Goal: Check status: Check status

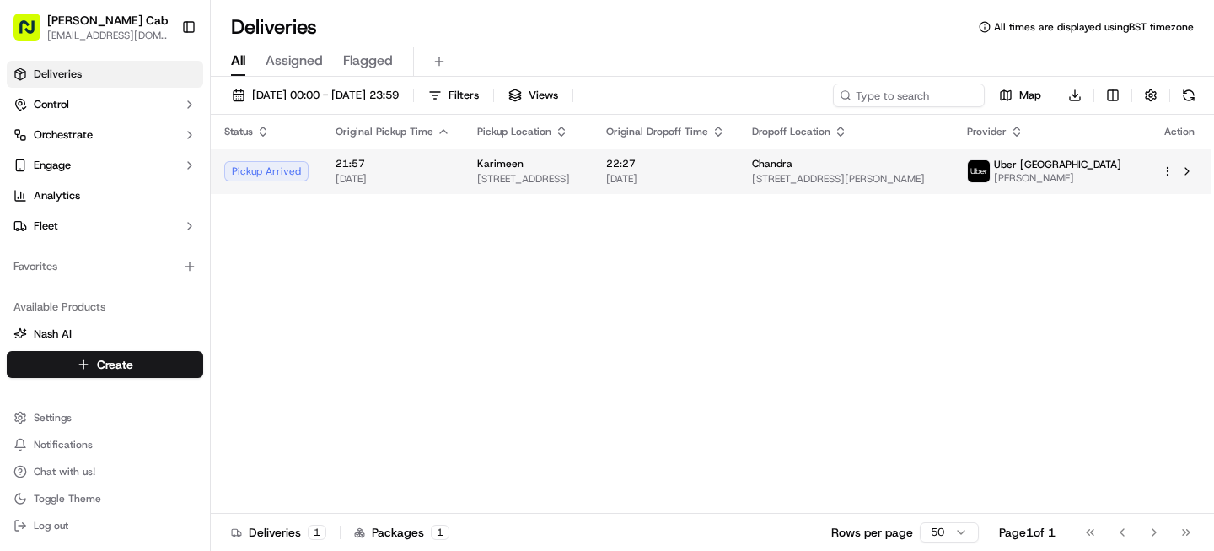
click at [584, 154] on td "Karimeen [STREET_ADDRESS]" at bounding box center [528, 171] width 129 height 46
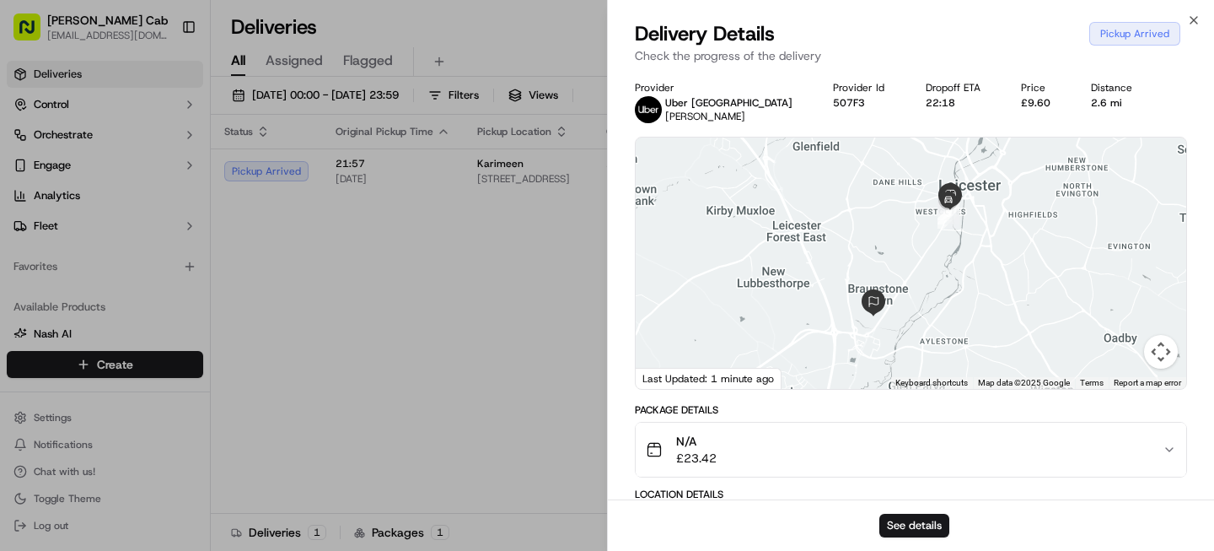
click at [1162, 347] on button "Map camera controls" at bounding box center [1161, 352] width 34 height 34
click at [1118, 262] on button "Zoom in" at bounding box center [1119, 267] width 34 height 34
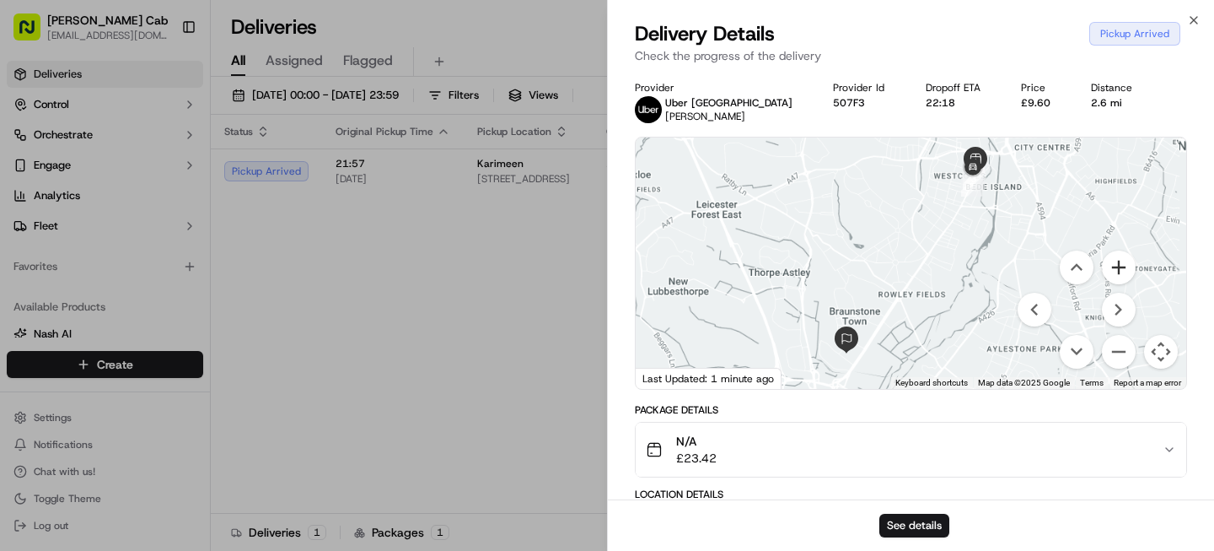
click at [1118, 262] on button "Zoom in" at bounding box center [1119, 267] width 34 height 34
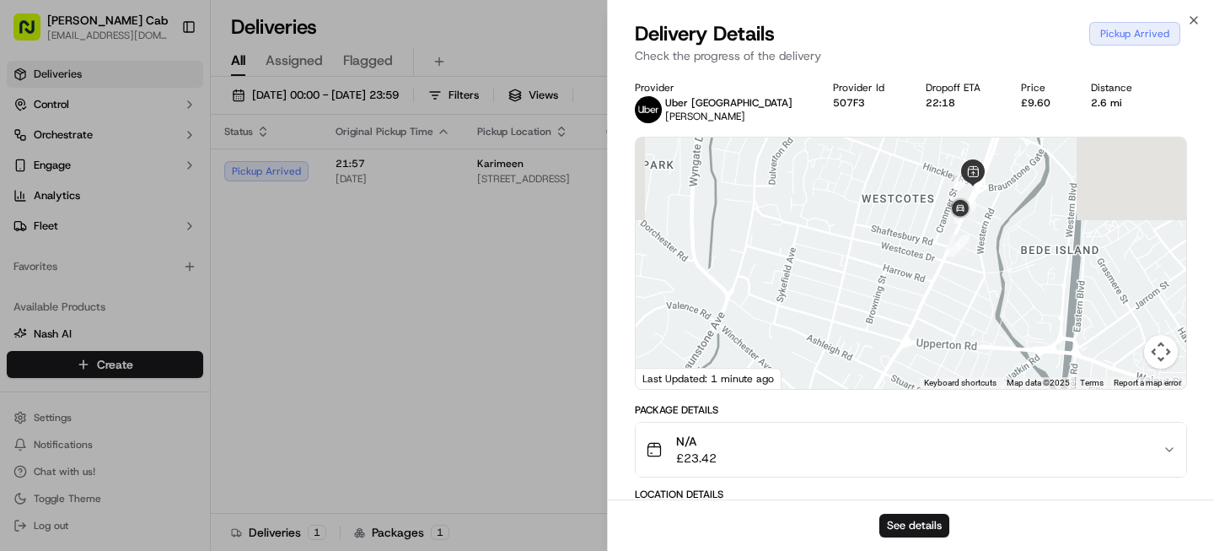
drag, startPoint x: 923, startPoint y: 250, endPoint x: 678, endPoint y: 606, distance: 432.9
click at [678, 550] on html "[PERSON_NAME] Cab [EMAIL_ADDRESS][DOMAIN_NAME] Toggle Sidebar Deliveries Contro…" at bounding box center [607, 275] width 1214 height 551
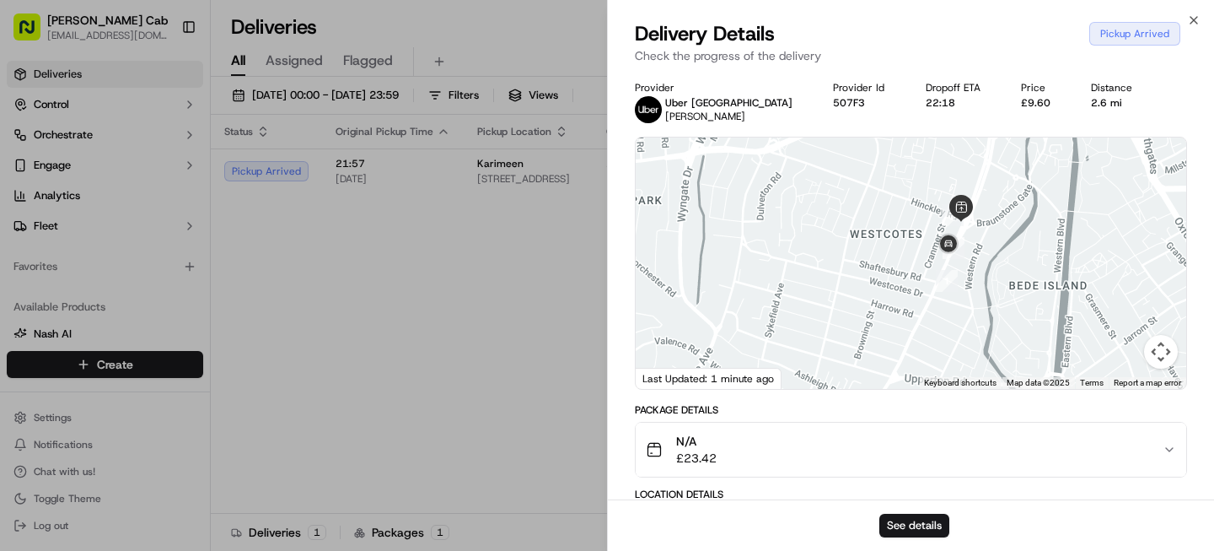
click at [1171, 354] on button "Map camera controls" at bounding box center [1161, 352] width 34 height 34
click at [1125, 274] on button "Zoom in" at bounding box center [1119, 267] width 34 height 34
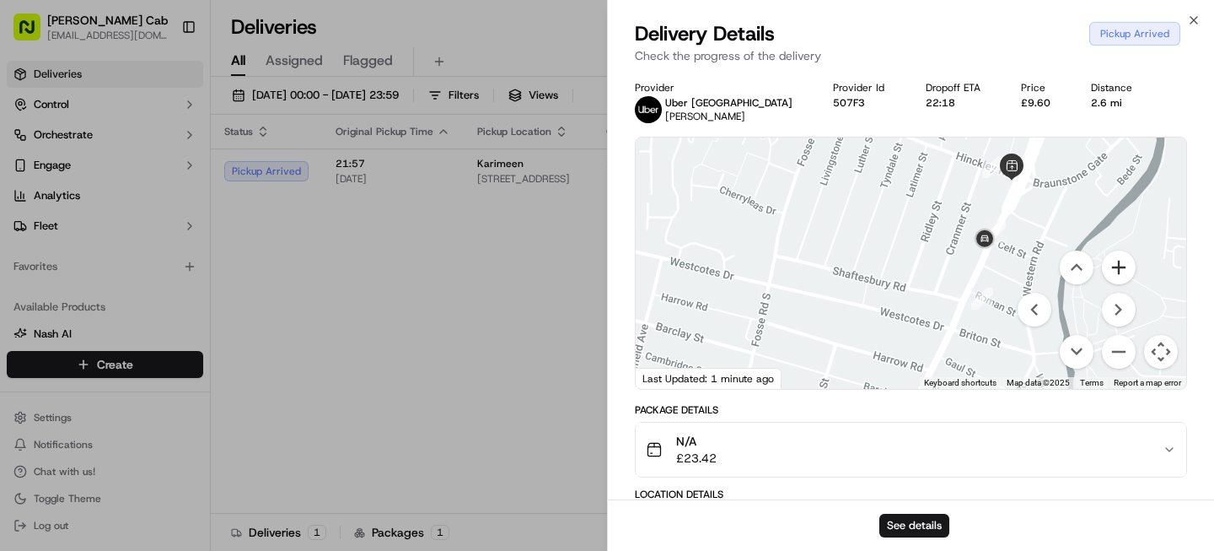
click at [1125, 274] on button "Zoom in" at bounding box center [1119, 267] width 34 height 34
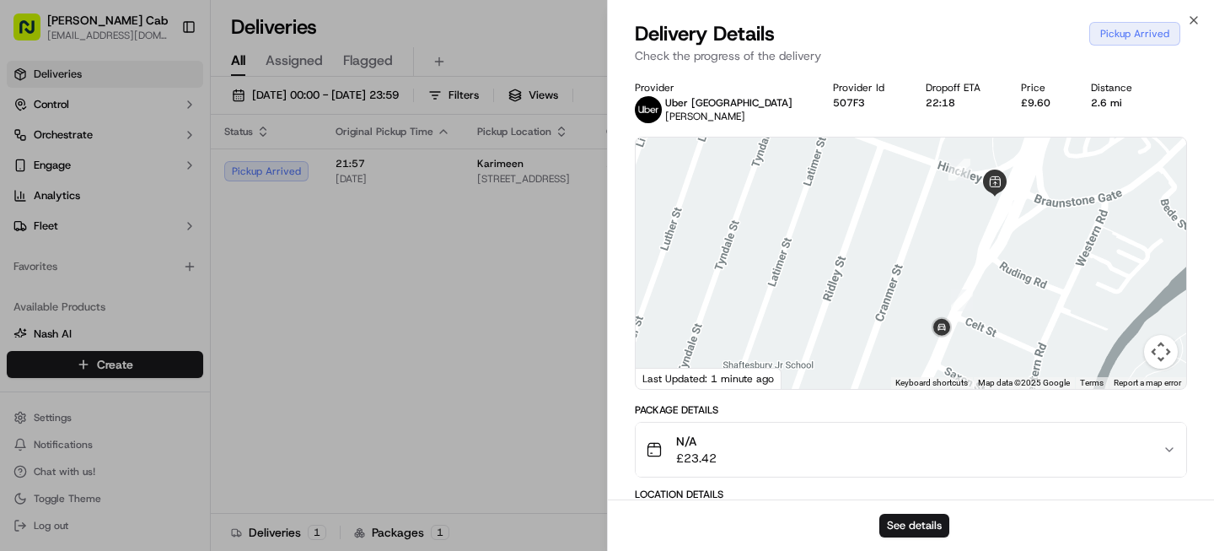
drag, startPoint x: 927, startPoint y: 241, endPoint x: 809, endPoint y: 342, distance: 155.5
click at [809, 342] on div at bounding box center [911, 262] width 551 height 251
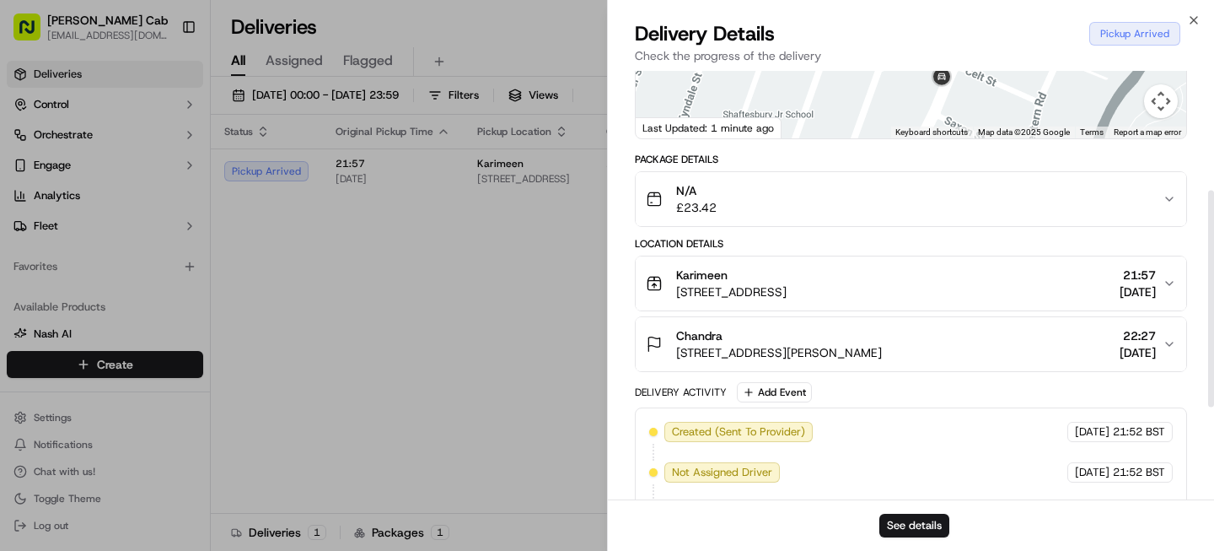
scroll to position [269, 0]
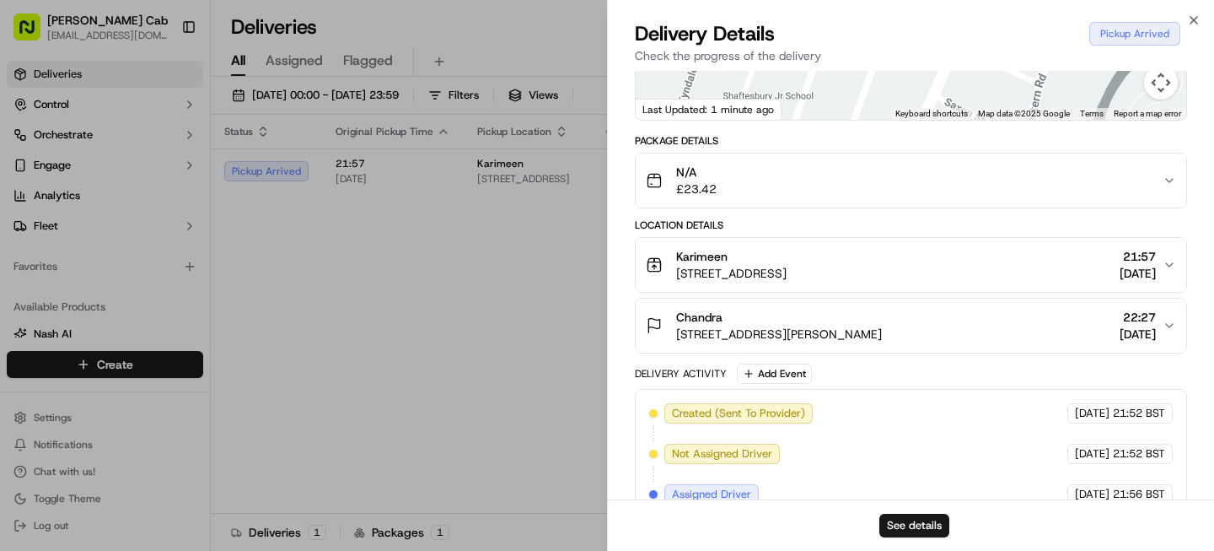
click at [787, 265] on span "[STREET_ADDRESS]" at bounding box center [731, 273] width 110 height 17
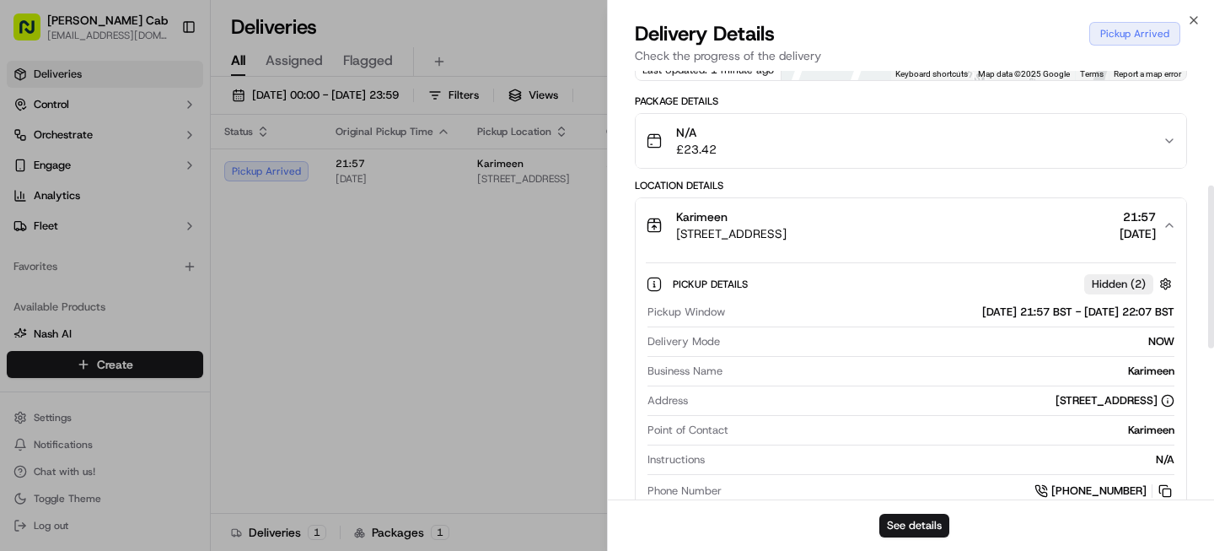
scroll to position [301, 0]
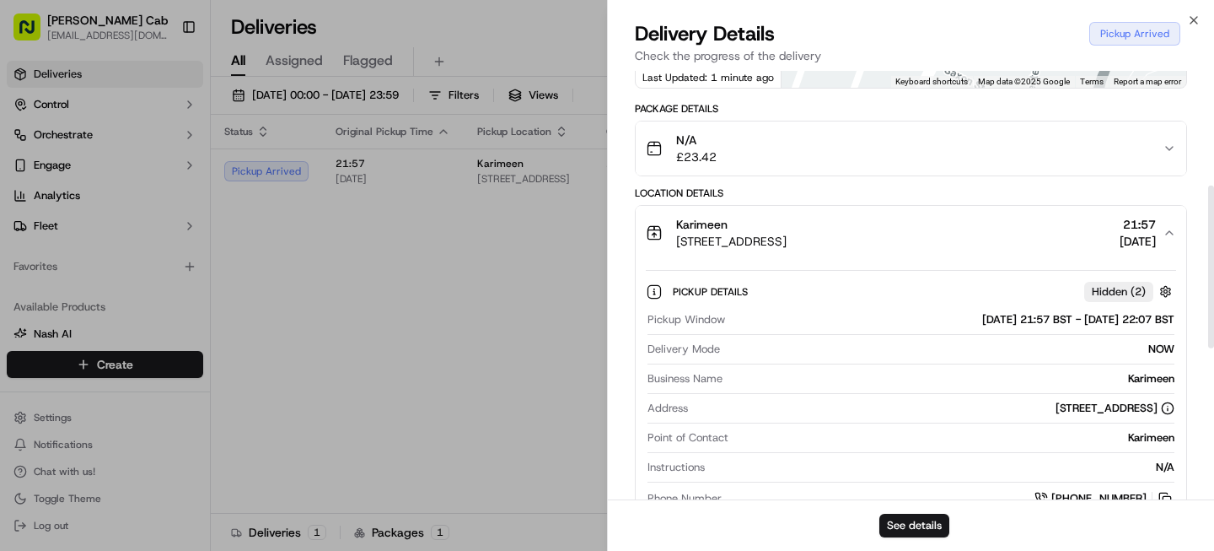
click at [787, 240] on span "[STREET_ADDRESS]" at bounding box center [731, 241] width 110 height 17
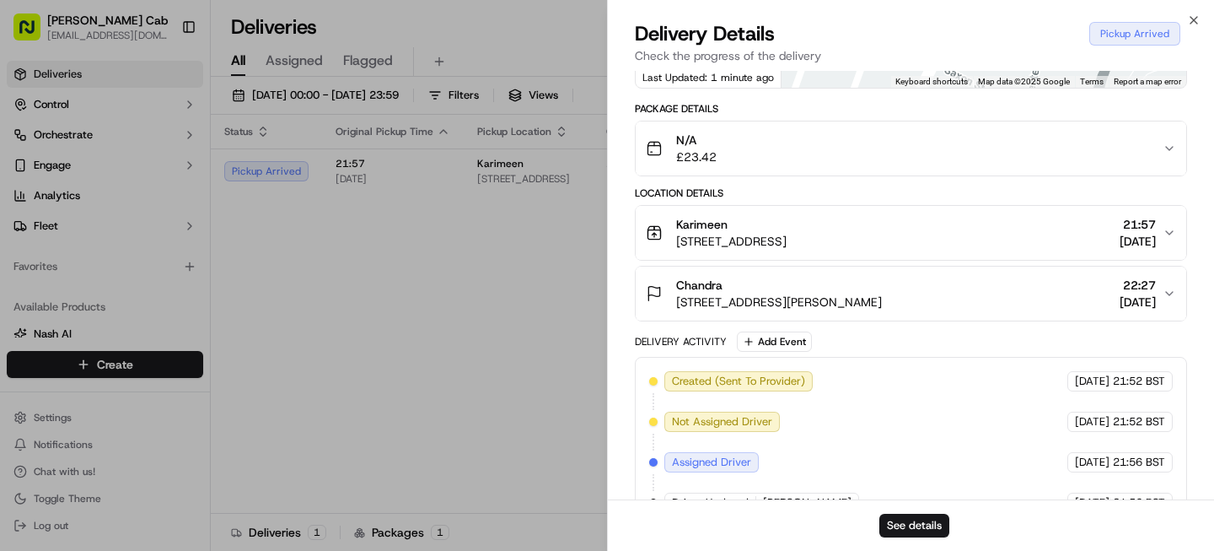
click at [790, 281] on div "Chandra" at bounding box center [779, 285] width 206 height 17
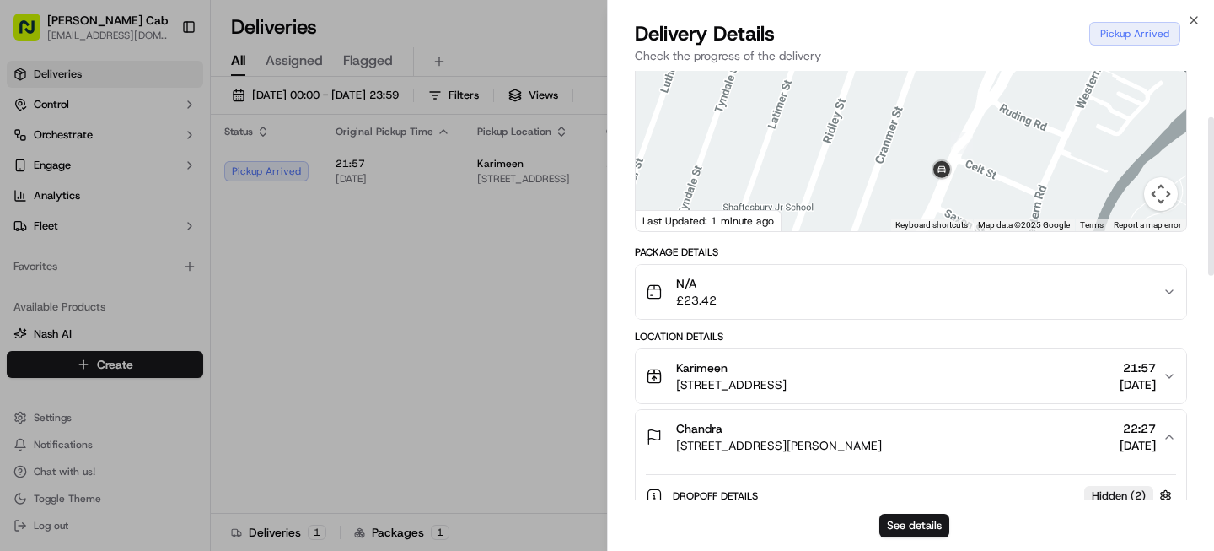
scroll to position [125, 0]
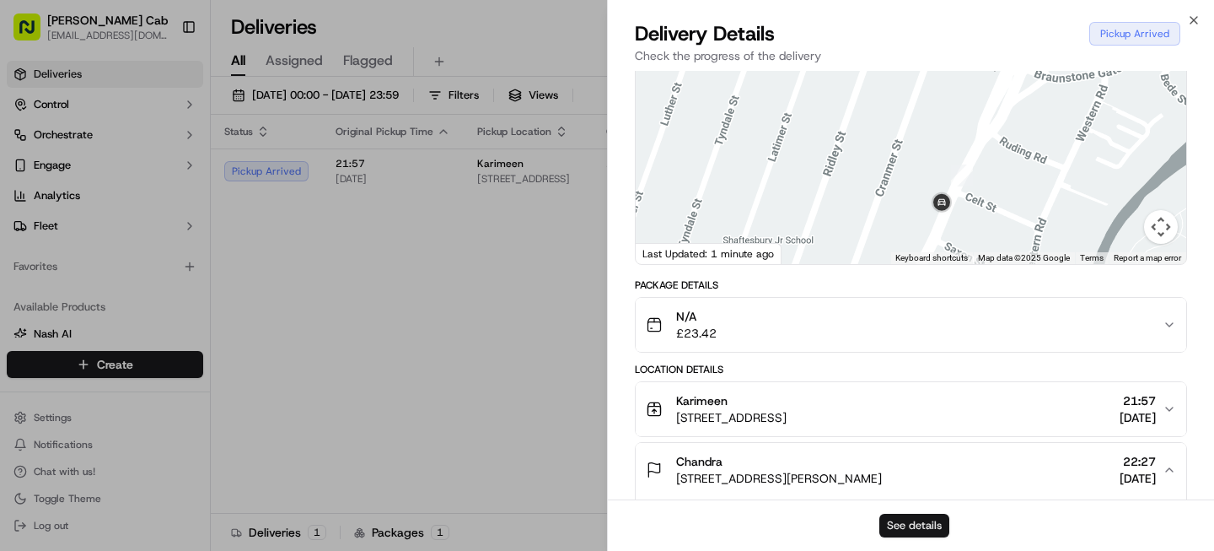
click at [911, 526] on button "See details" at bounding box center [914, 525] width 70 height 24
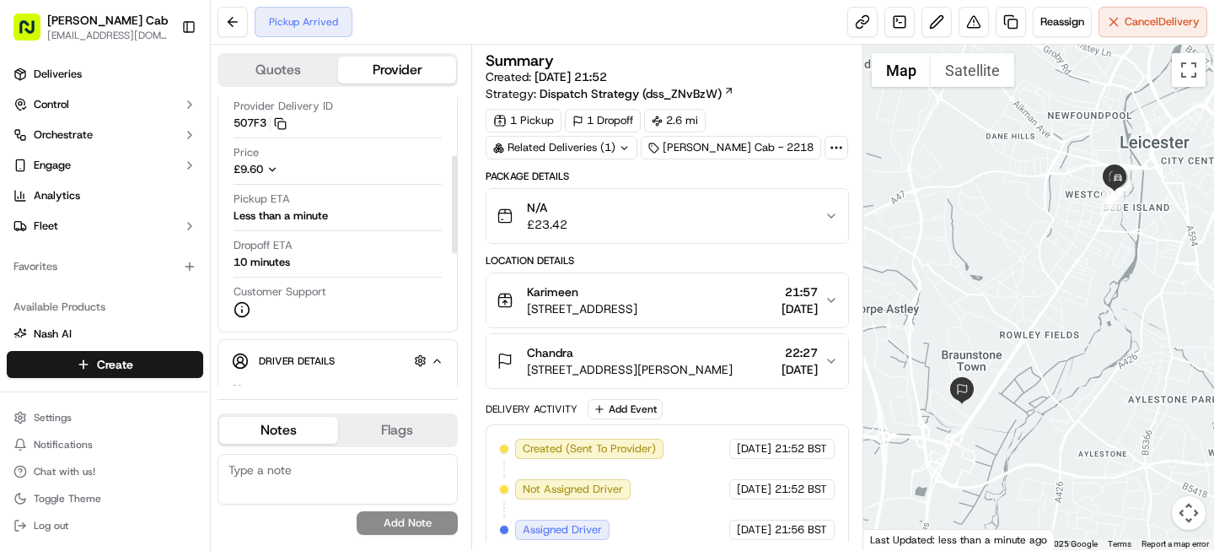
scroll to position [88, 0]
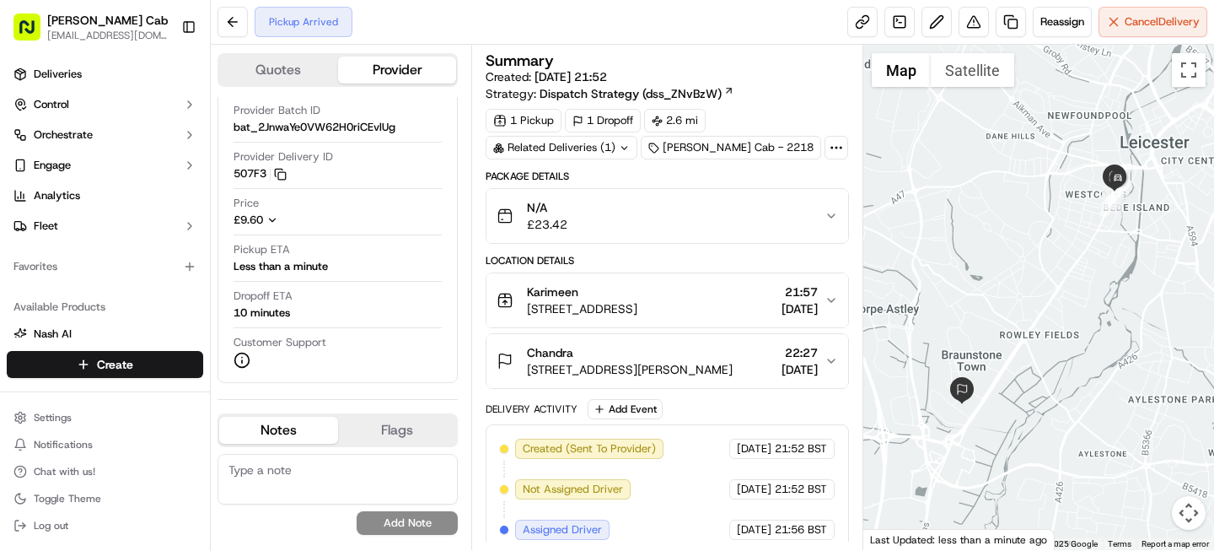
click at [1195, 510] on button "Map camera controls" at bounding box center [1189, 513] width 34 height 34
click at [1157, 427] on button "Zoom in" at bounding box center [1147, 428] width 34 height 34
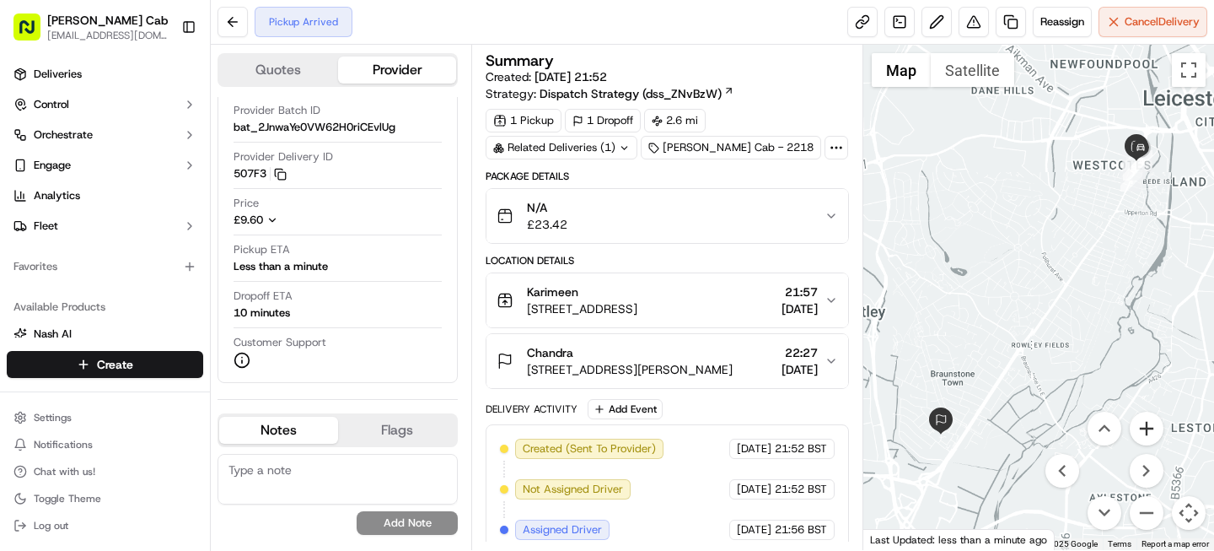
click at [1157, 427] on button "Zoom in" at bounding box center [1147, 428] width 34 height 34
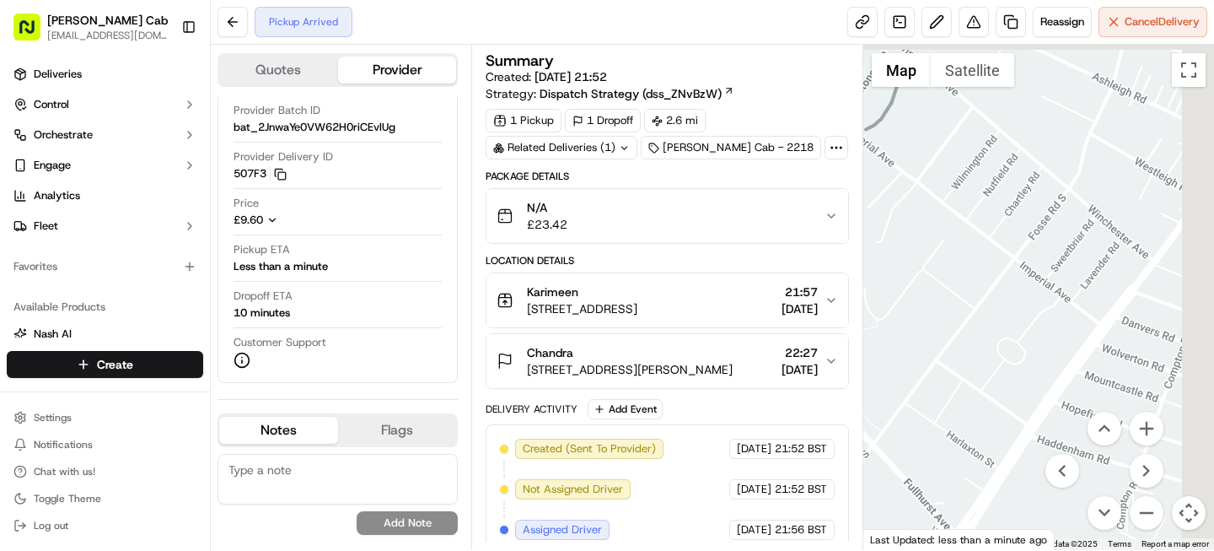
drag, startPoint x: 1141, startPoint y: 310, endPoint x: 891, endPoint y: 635, distance: 409.5
click at [891, 550] on html "Curry Cab info@currycab.co.uk Toggle Sidebar Deliveries Control Orchestrate Eng…" at bounding box center [607, 275] width 1214 height 551
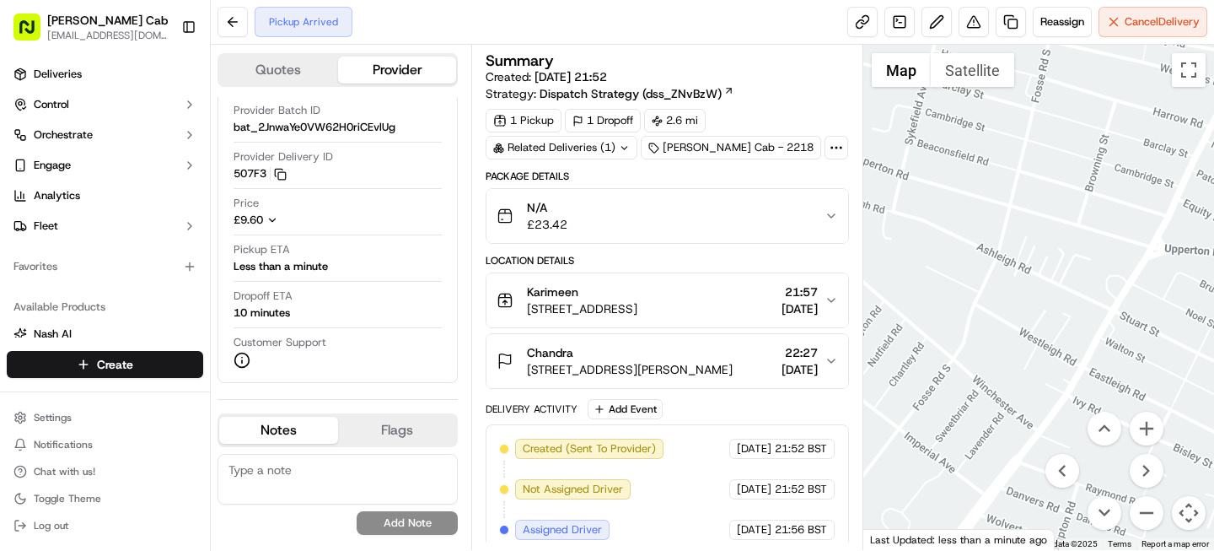
drag, startPoint x: 965, startPoint y: 423, endPoint x: 777, endPoint y: 635, distance: 283.6
click at [777, 550] on html "Curry Cab info@currycab.co.uk Toggle Sidebar Deliveries Control Orchestrate Eng…" at bounding box center [607, 275] width 1214 height 551
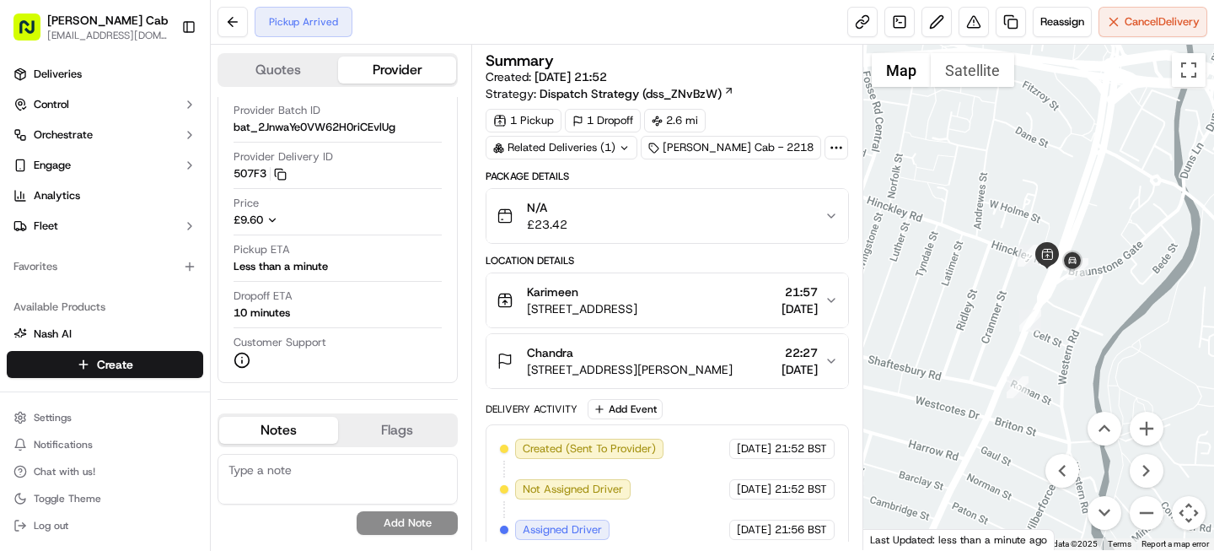
drag, startPoint x: 978, startPoint y: 339, endPoint x: 842, endPoint y: 635, distance: 325.6
click at [842, 550] on html "Curry Cab info@currycab.co.uk Toggle Sidebar Deliveries Control Orchestrate Eng…" at bounding box center [607, 275] width 1214 height 551
click at [1152, 436] on button "Zoom in" at bounding box center [1147, 428] width 34 height 34
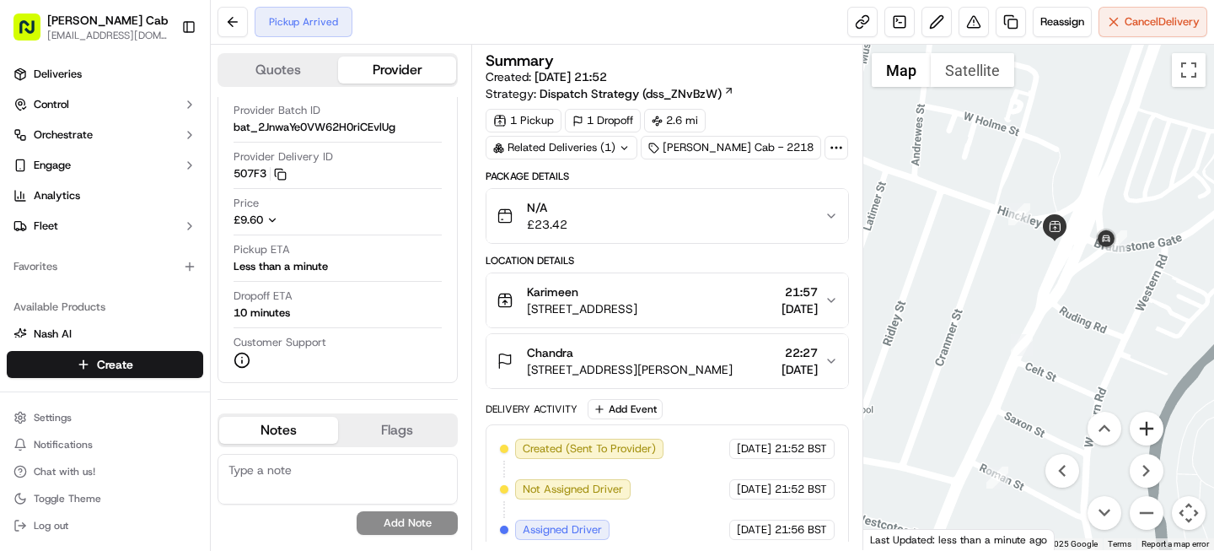
click at [1152, 436] on button "Zoom in" at bounding box center [1147, 428] width 34 height 34
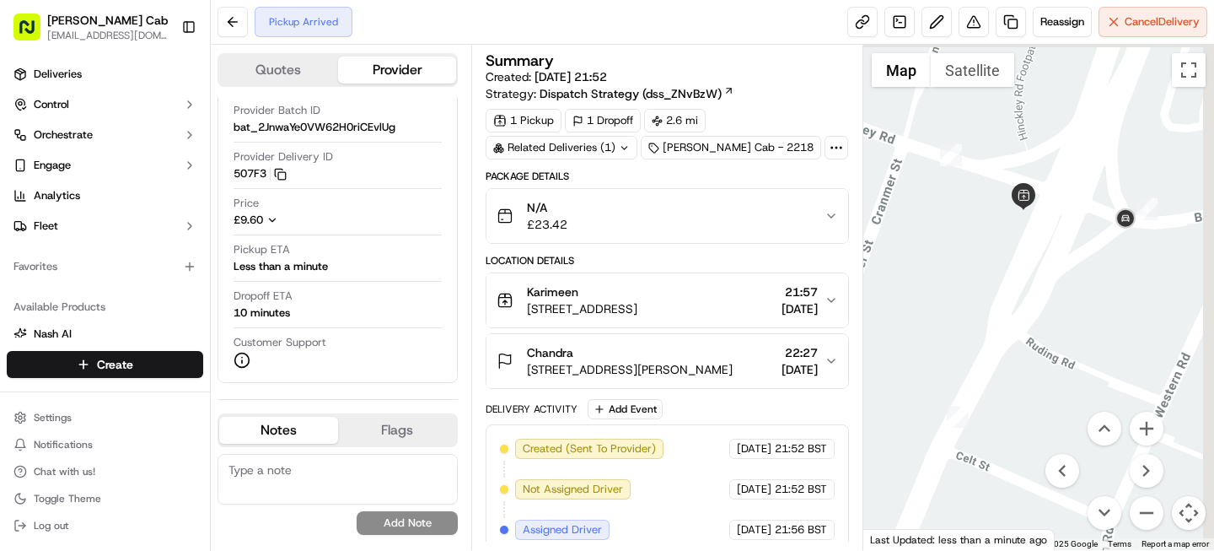
drag, startPoint x: 1111, startPoint y: 261, endPoint x: 1059, endPoint y: 288, distance: 59.2
click at [1059, 288] on div at bounding box center [1039, 297] width 352 height 505
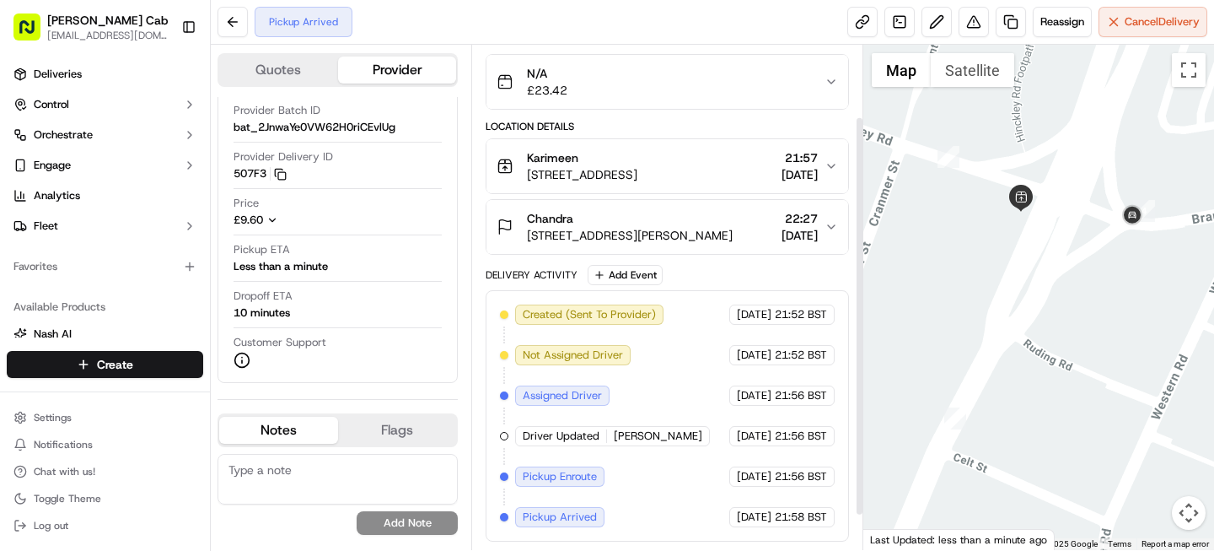
scroll to position [0, 0]
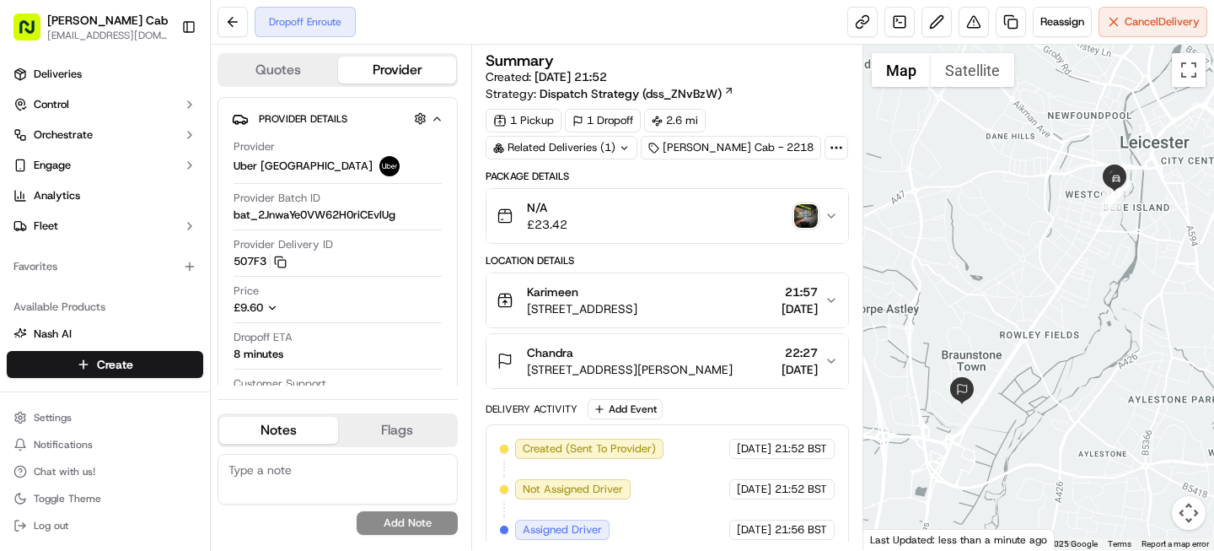
click at [807, 219] on img "button" at bounding box center [806, 216] width 24 height 24
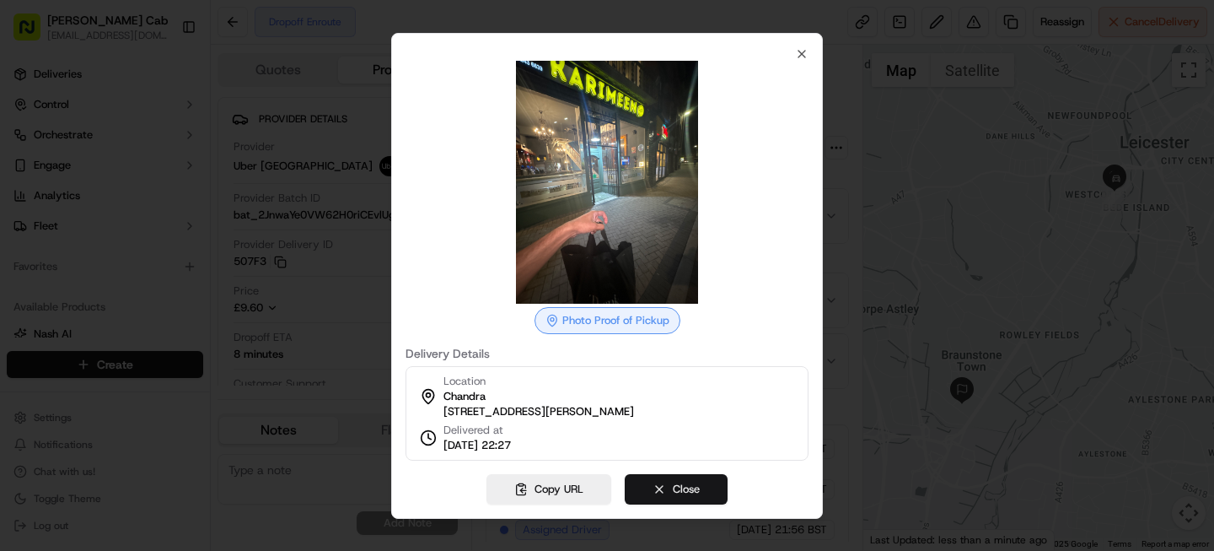
click at [691, 492] on button "Close" at bounding box center [676, 489] width 103 height 30
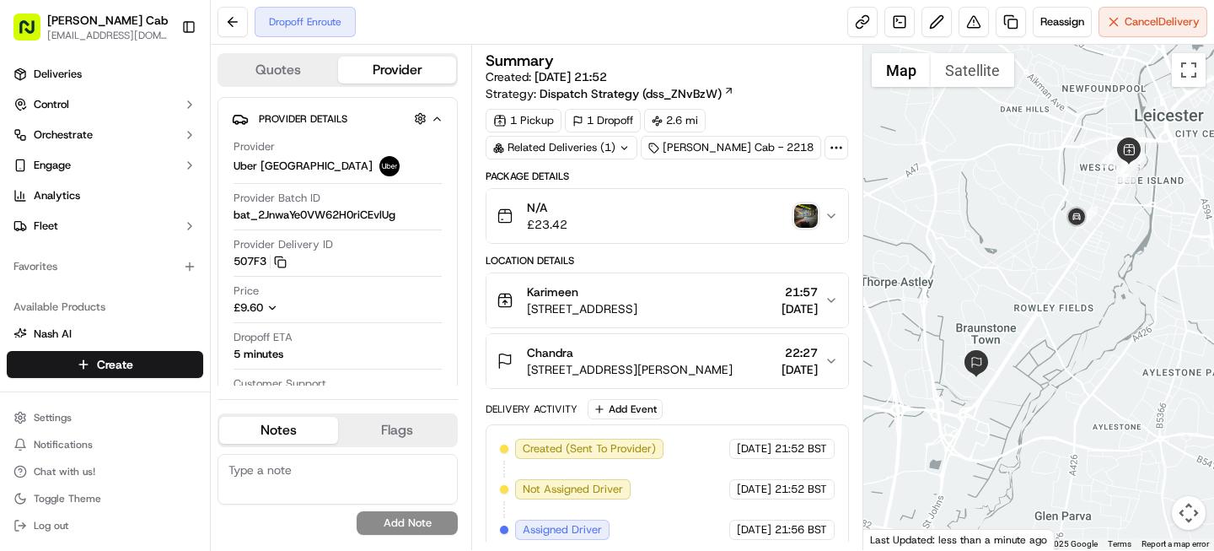
drag, startPoint x: 1019, startPoint y: 205, endPoint x: 1034, endPoint y: 175, distance: 32.8
click at [1034, 175] on div at bounding box center [1039, 297] width 352 height 505
click at [277, 309] on icon "button" at bounding box center [272, 308] width 12 height 12
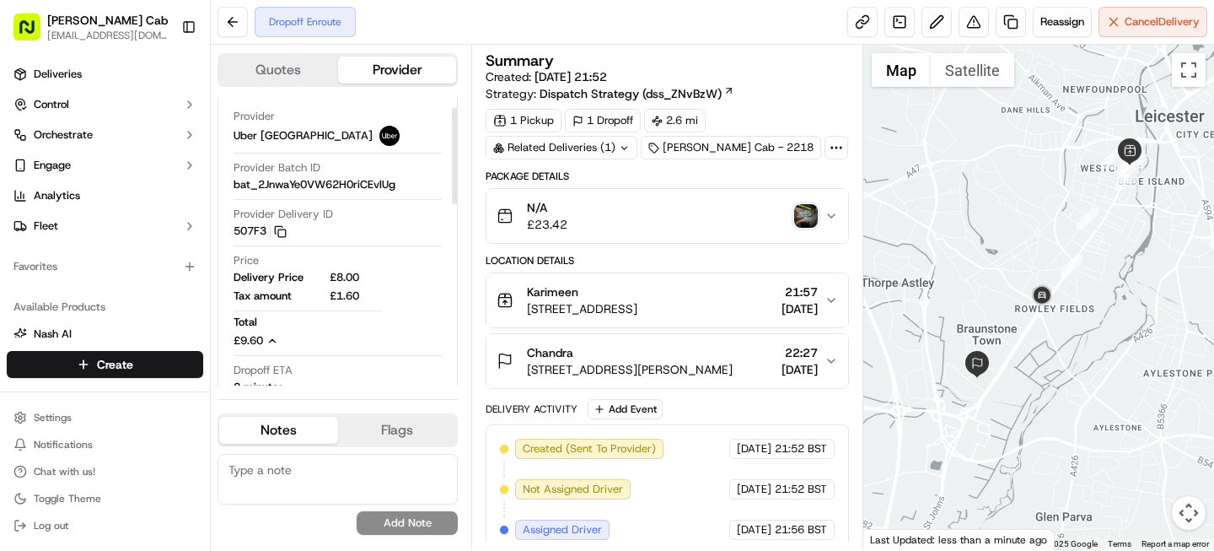
scroll to position [35, 0]
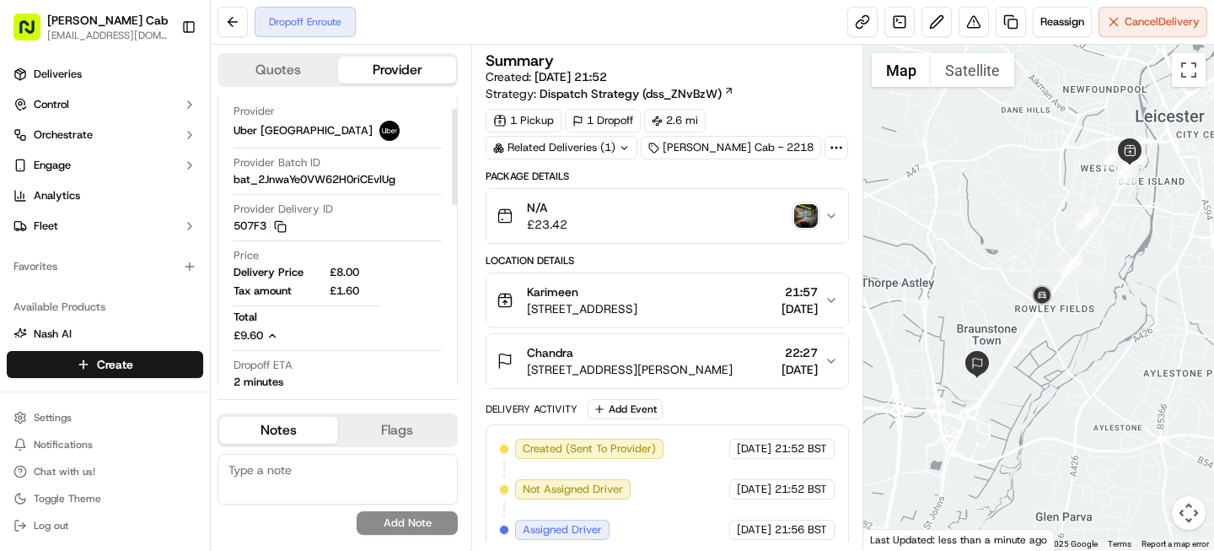
click at [272, 337] on icon "button" at bounding box center [272, 336] width 12 height 12
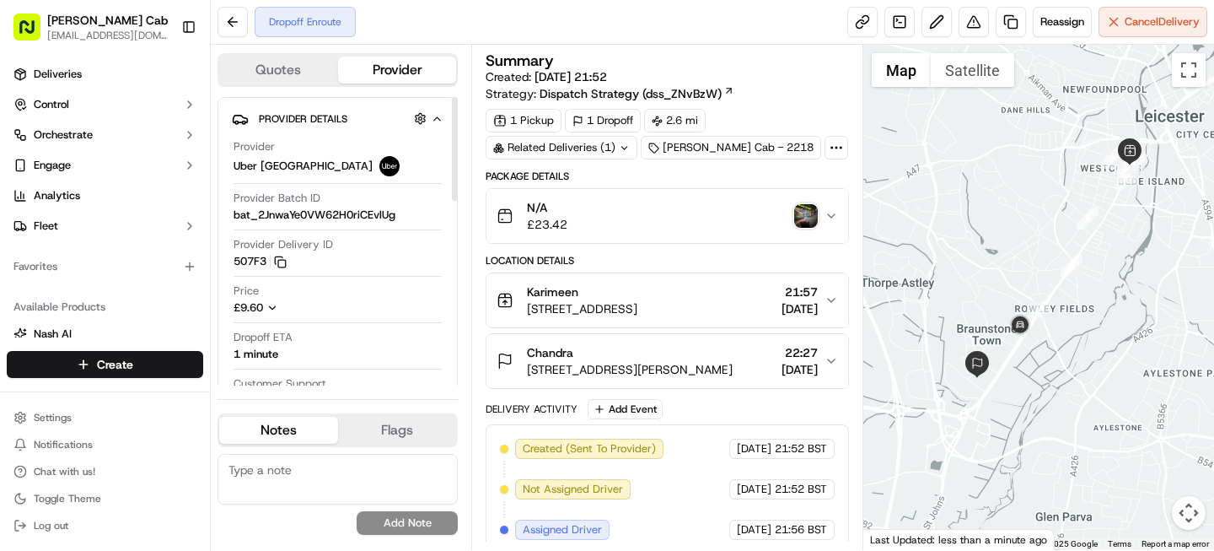
click at [473, 25] on div "Dropoff Enroute Reassign Cancel Delivery" at bounding box center [712, 22] width 1003 height 45
click at [304, 68] on button "Quotes" at bounding box center [278, 69] width 119 height 27
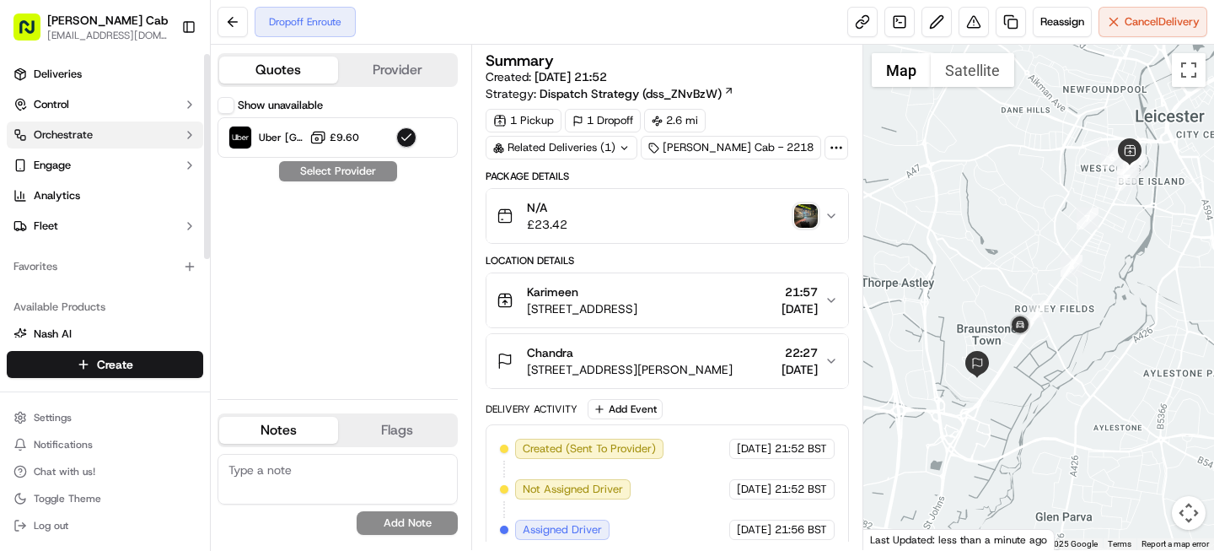
click at [71, 136] on span "Orchestrate" at bounding box center [63, 134] width 59 height 15
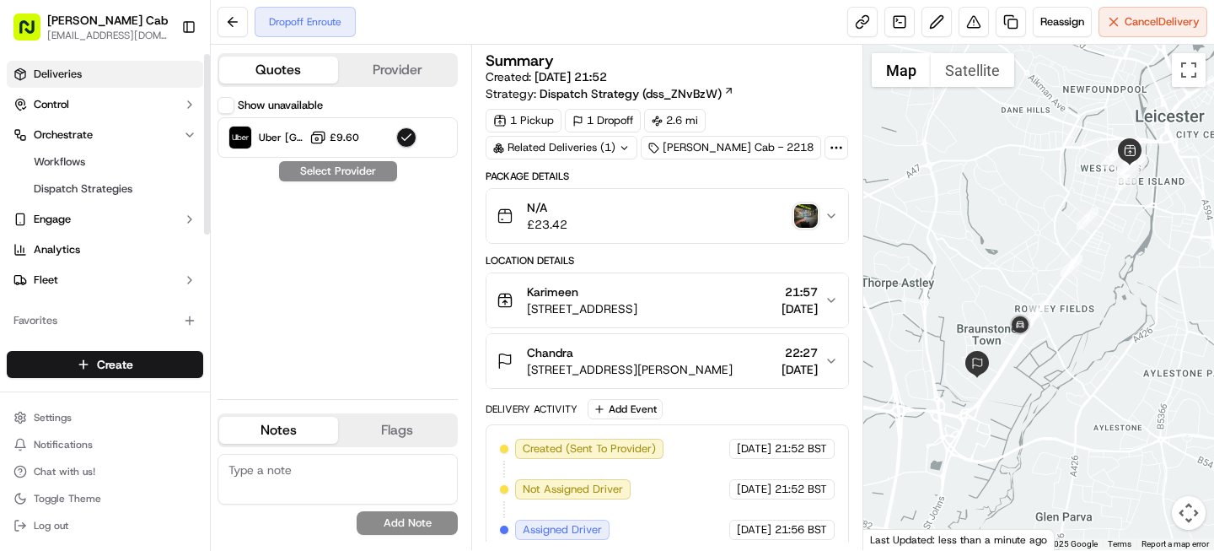
click at [63, 73] on span "Deliveries" at bounding box center [58, 74] width 48 height 15
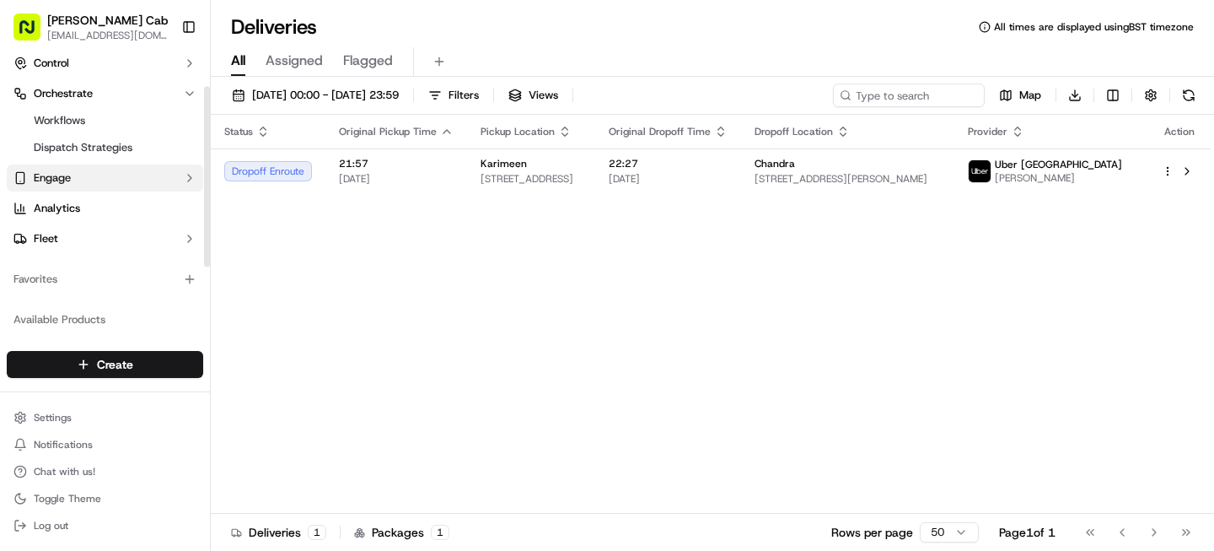
scroll to position [51, 0]
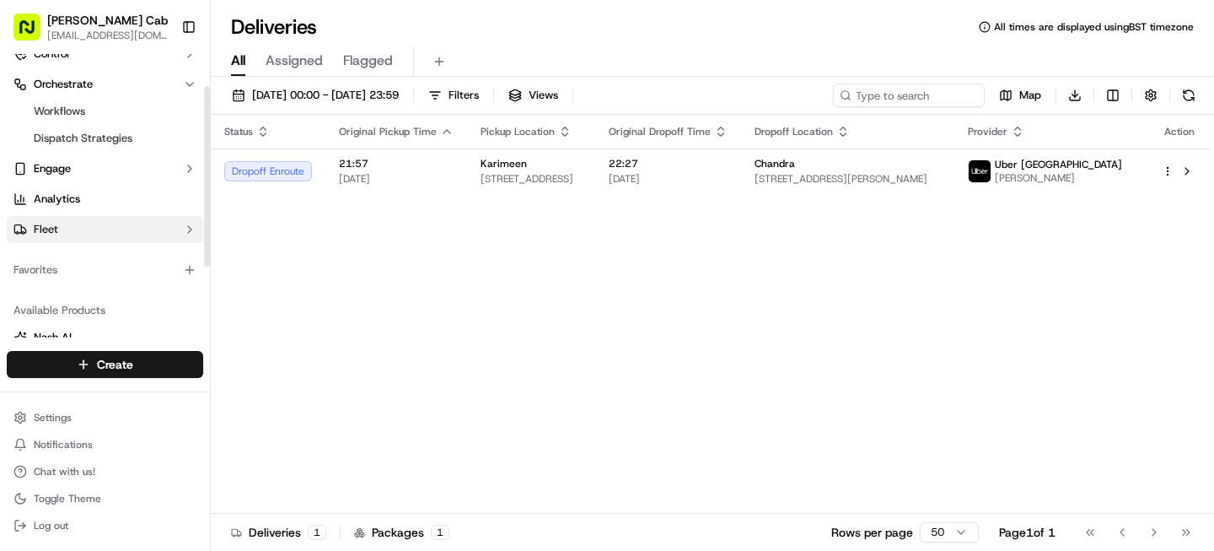
click at [83, 228] on button "Fleet" at bounding box center [105, 229] width 196 height 27
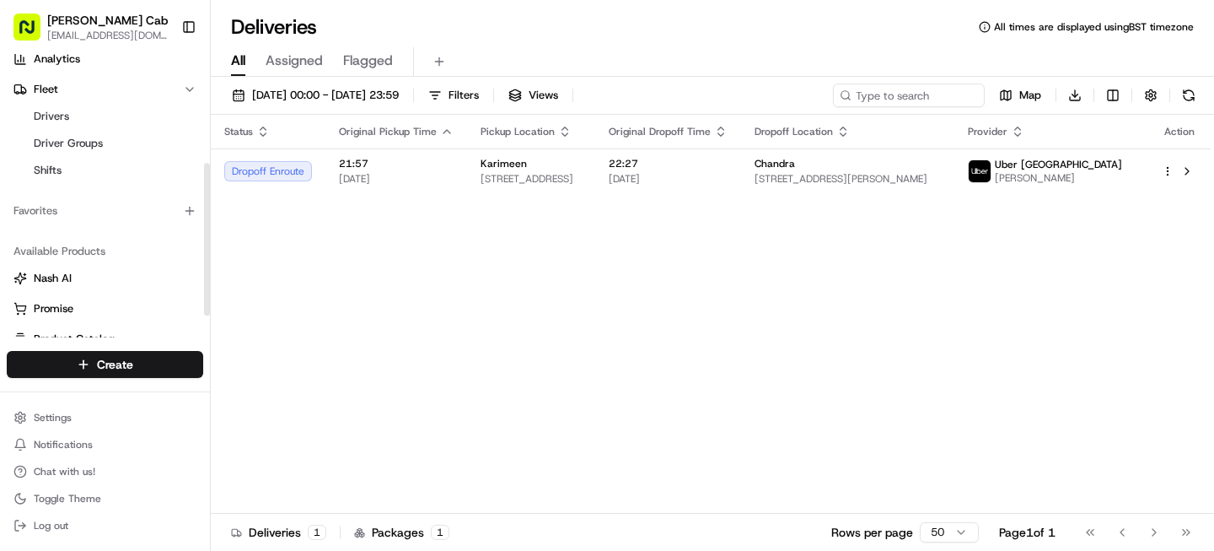
scroll to position [243, 0]
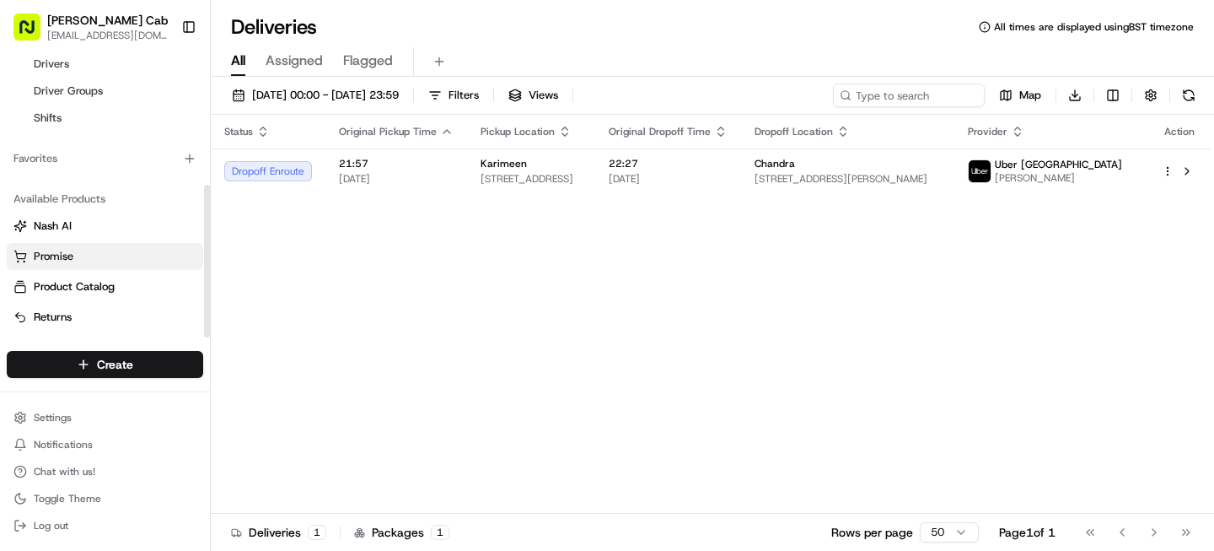
click at [67, 266] on button "Promise" at bounding box center [105, 256] width 196 height 27
click at [58, 261] on span "Promise" at bounding box center [54, 256] width 40 height 15
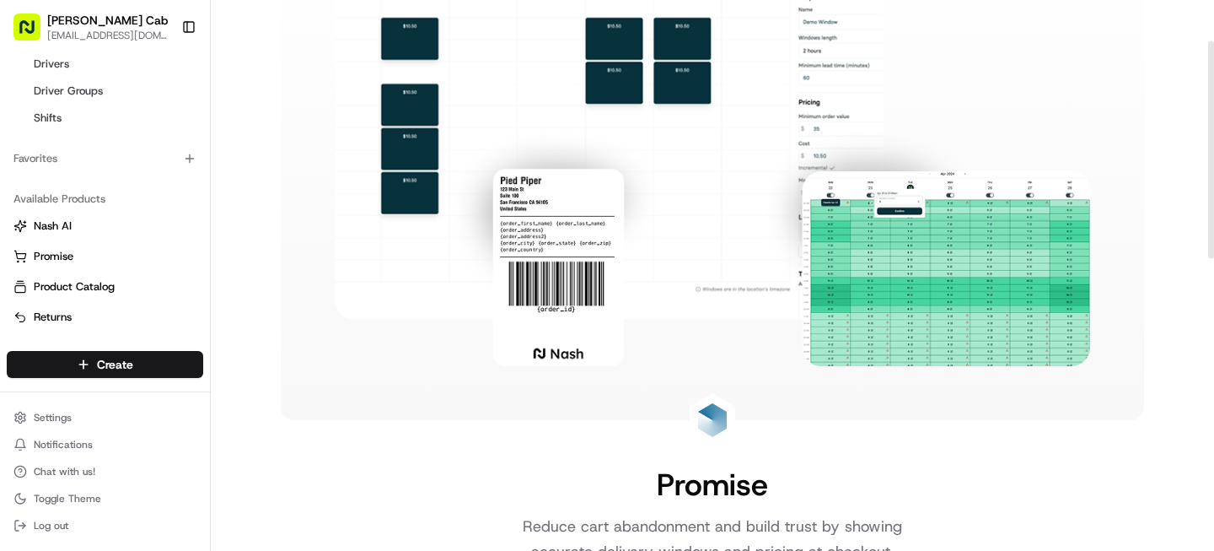
scroll to position [219, 0]
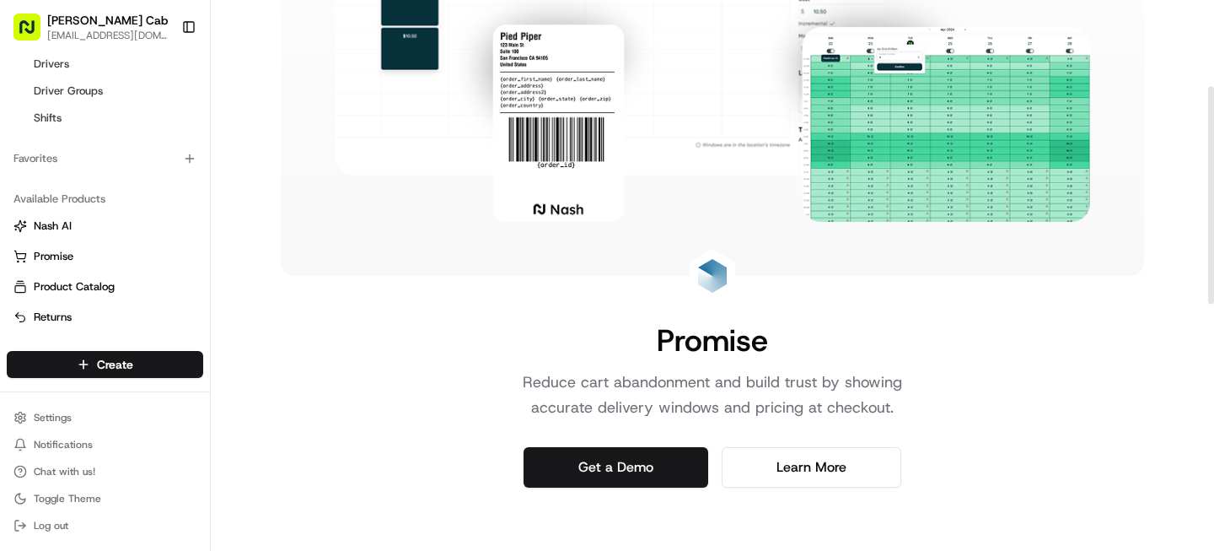
click at [442, 169] on img at bounding box center [712, 28] width 755 height 387
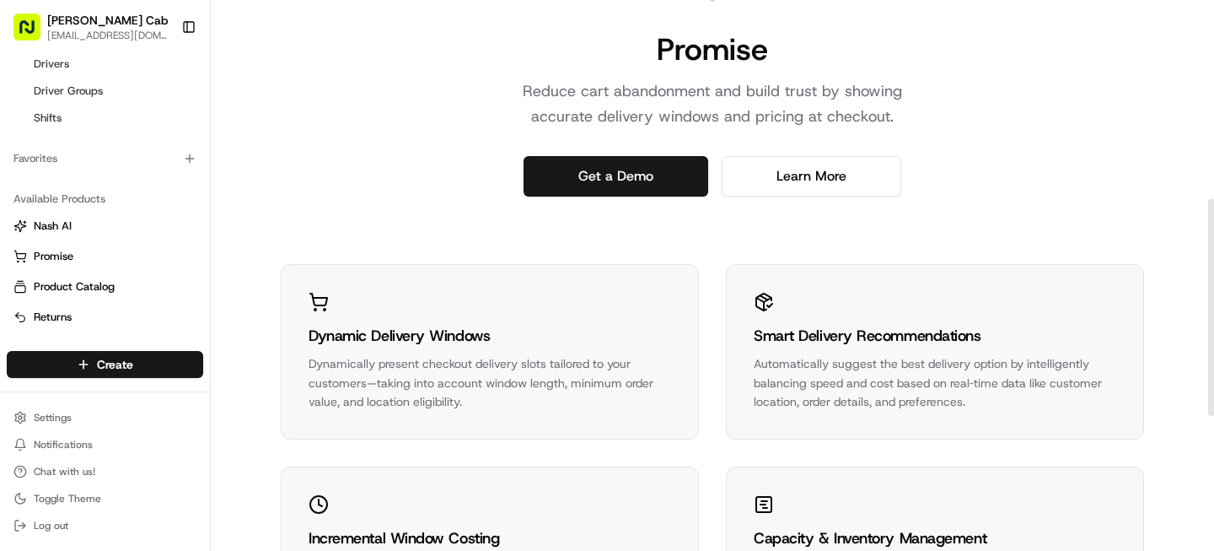
scroll to position [503, 0]
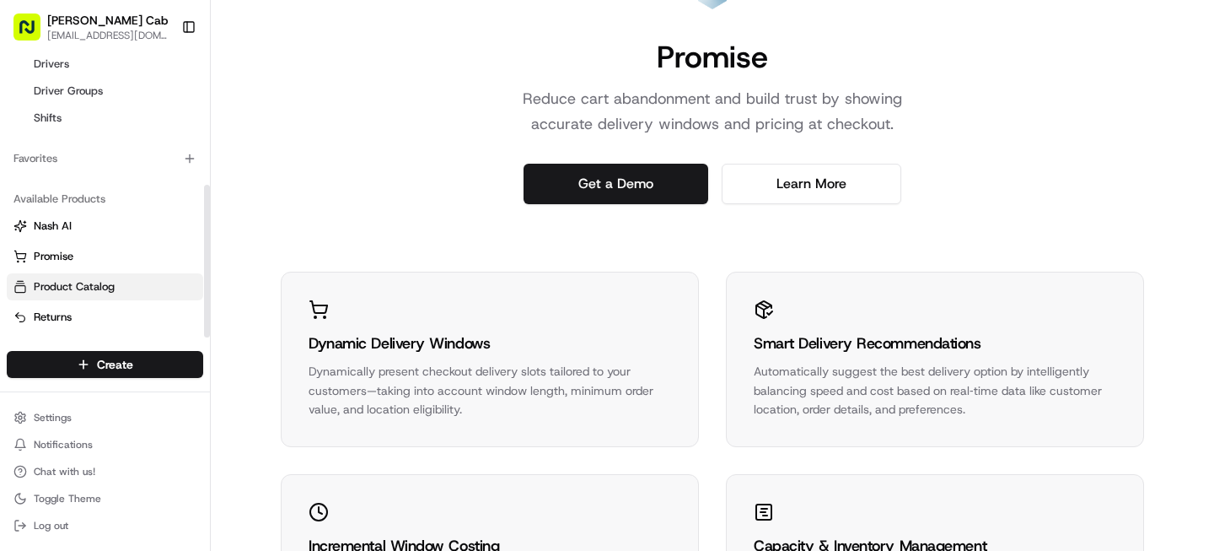
click at [80, 286] on span "Product Catalog" at bounding box center [74, 286] width 81 height 15
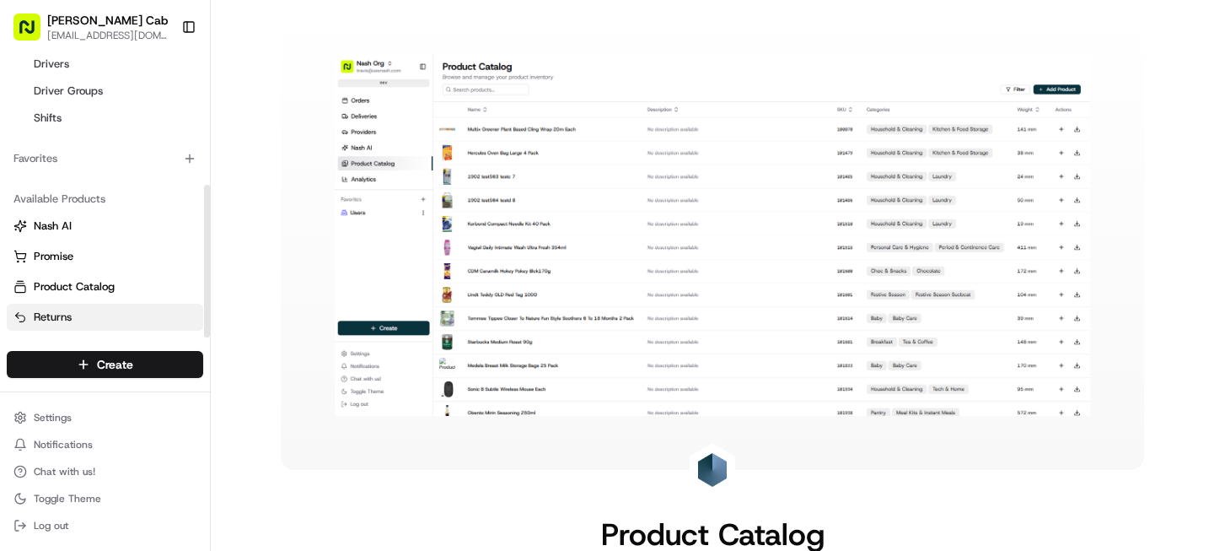
click at [89, 312] on link "Returns" at bounding box center [104, 316] width 183 height 15
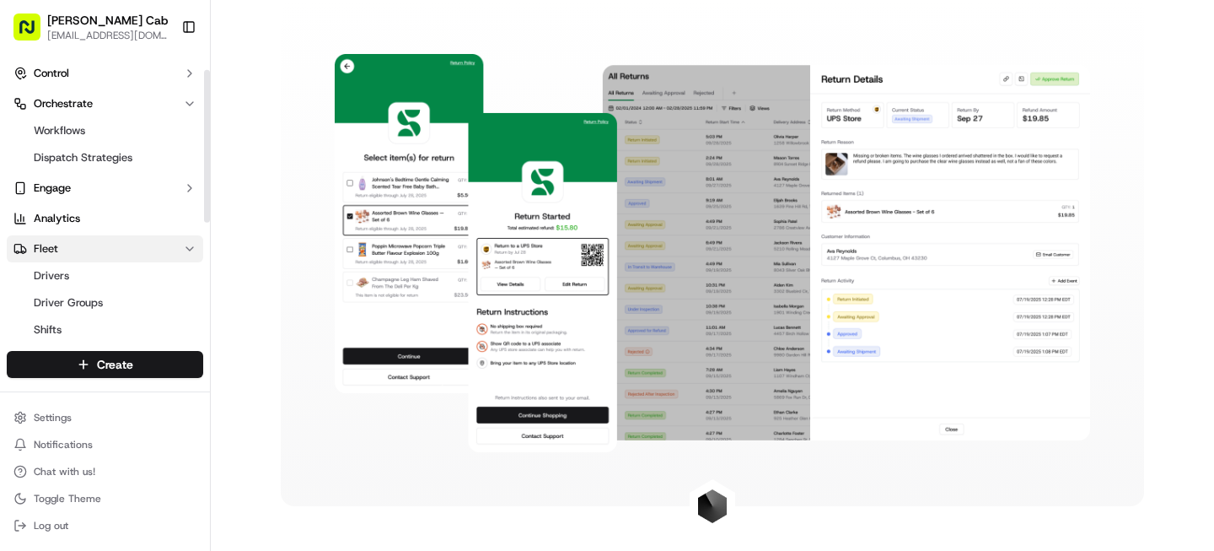
scroll to position [30, 0]
click at [90, 188] on button "Engage" at bounding box center [105, 189] width 196 height 27
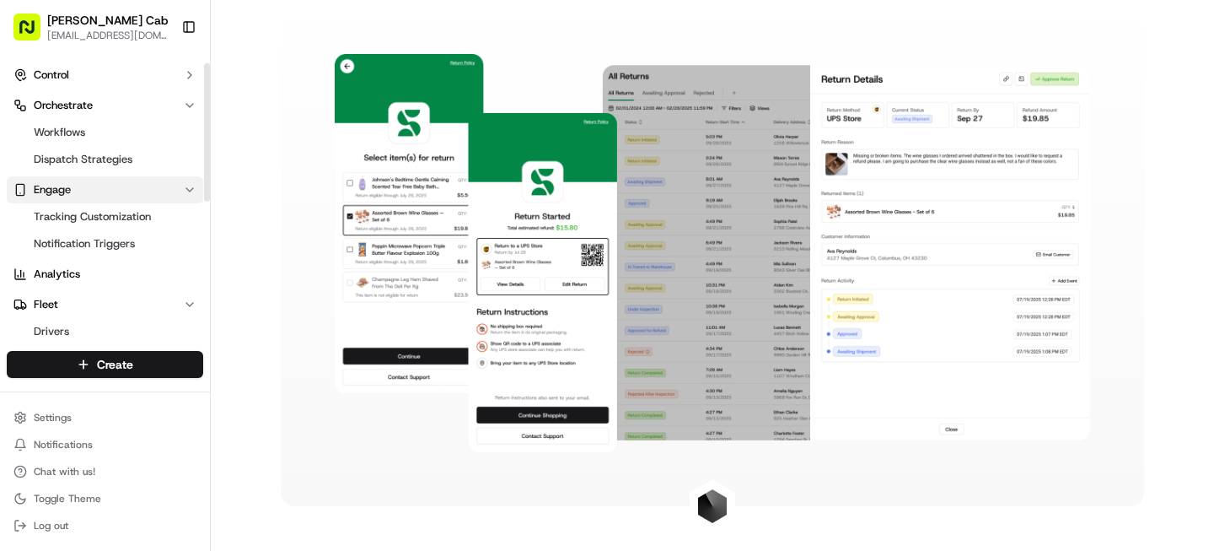
scroll to position [0, 0]
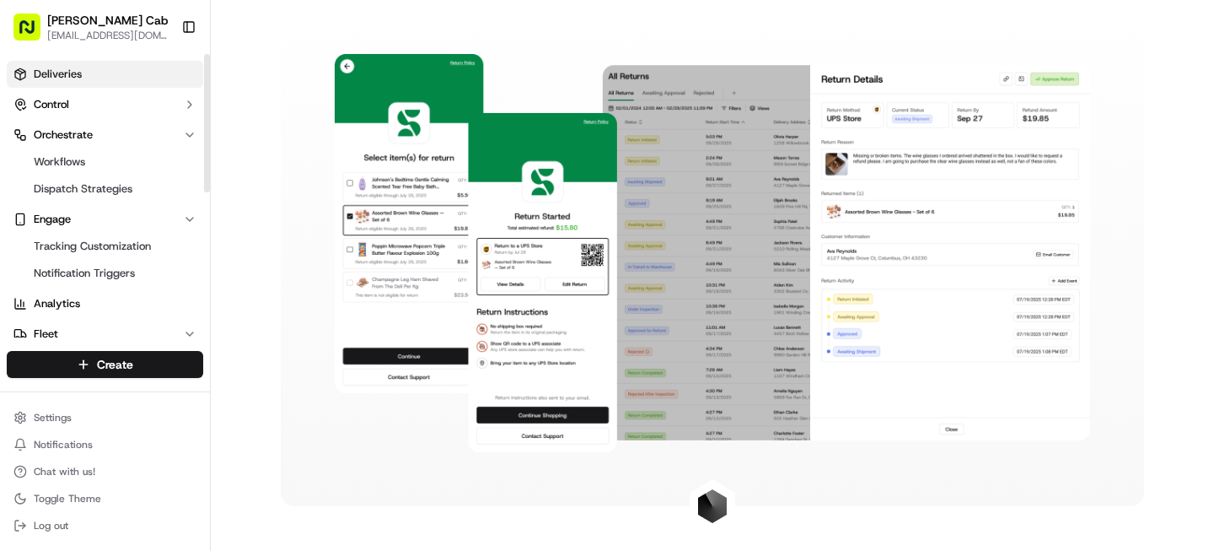
click at [70, 69] on span "Deliveries" at bounding box center [58, 74] width 48 height 15
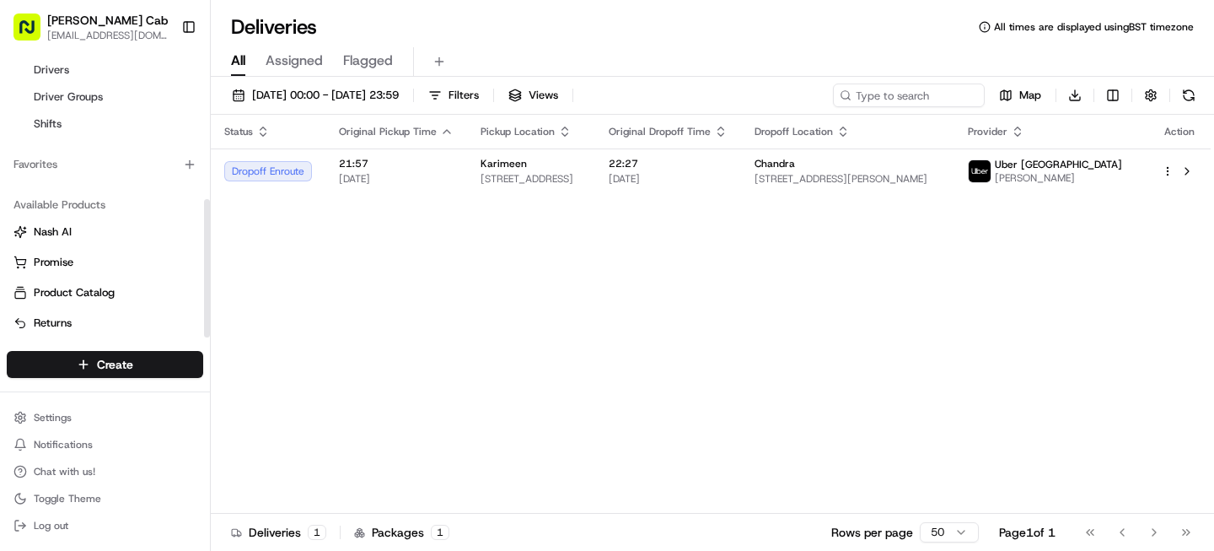
scroll to position [297, 0]
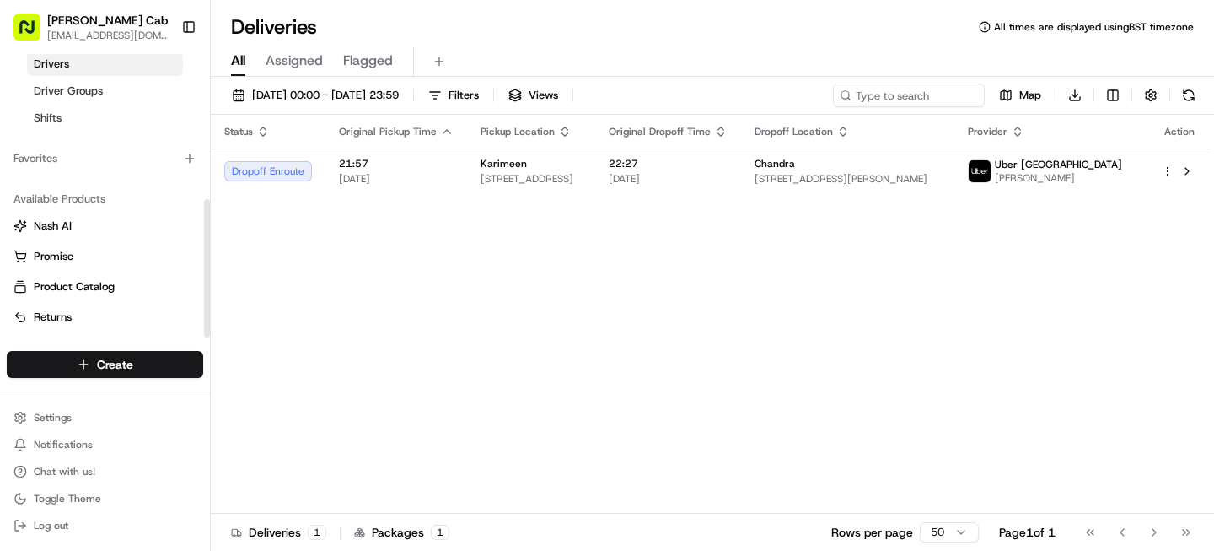
click at [60, 64] on span "Drivers" at bounding box center [51, 63] width 35 height 15
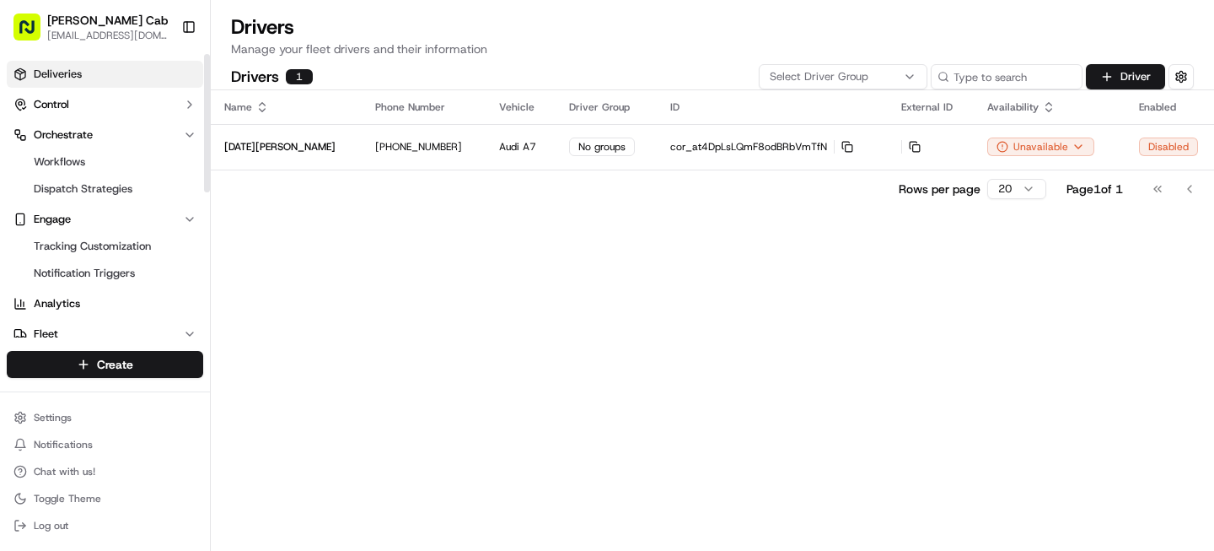
click at [63, 81] on span "Deliveries" at bounding box center [58, 74] width 48 height 15
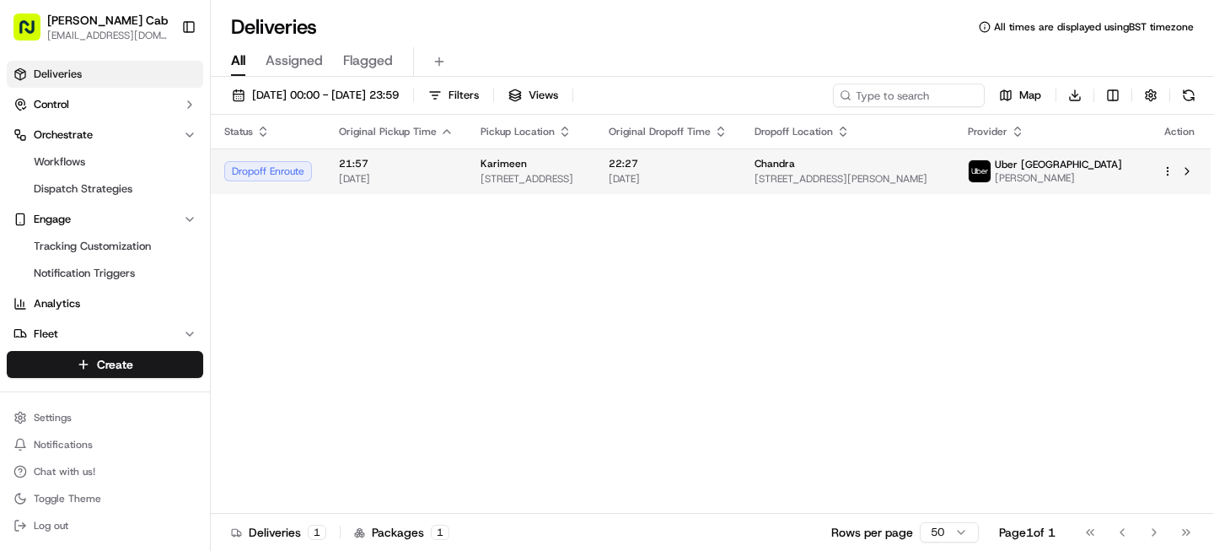
click at [403, 184] on span "[DATE]" at bounding box center [396, 178] width 115 height 13
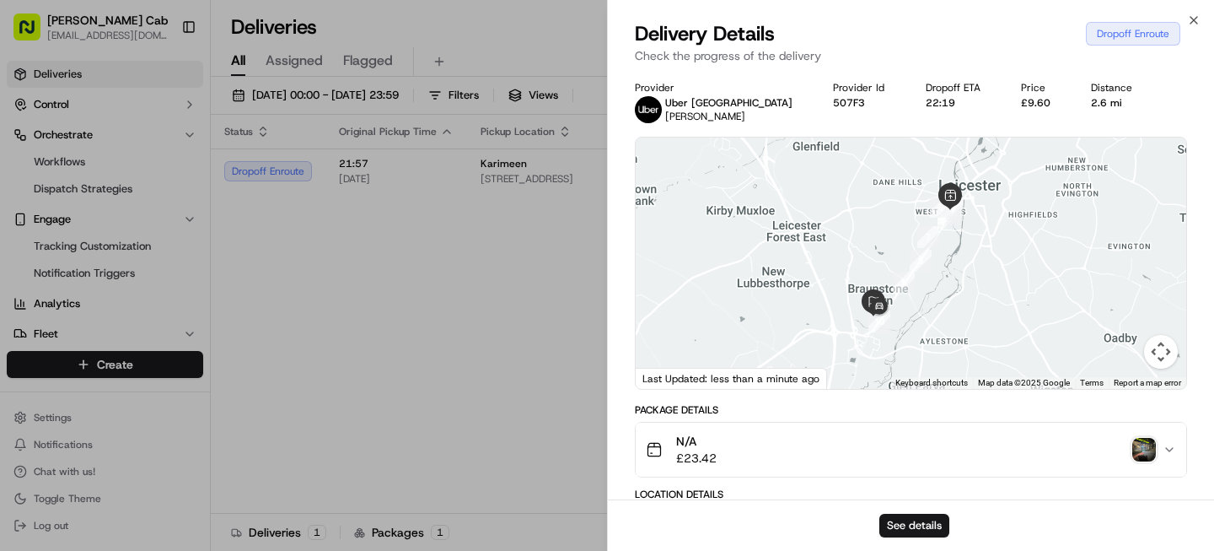
click at [1153, 354] on button "Map camera controls" at bounding box center [1161, 352] width 34 height 34
click at [1111, 266] on button "Zoom in" at bounding box center [1119, 267] width 34 height 34
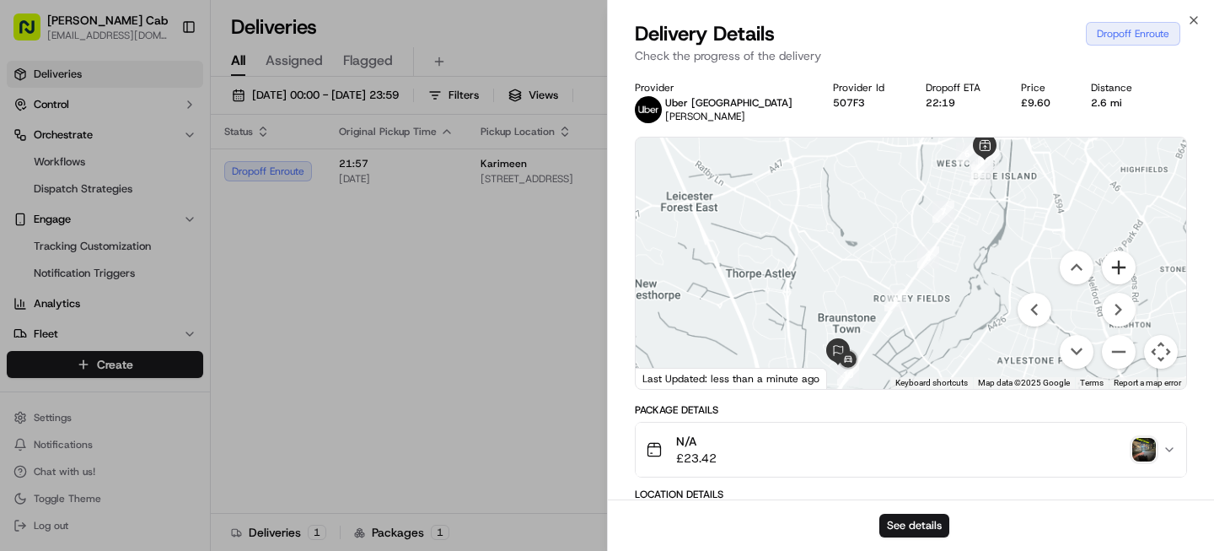
click at [1111, 266] on button "Zoom in" at bounding box center [1119, 267] width 34 height 34
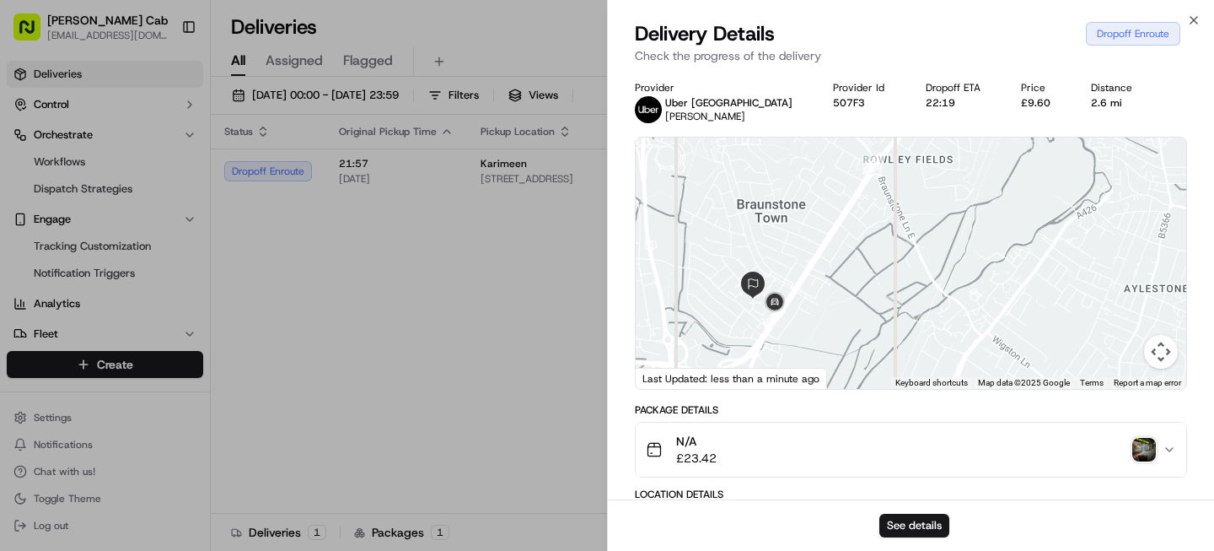
drag, startPoint x: 943, startPoint y: 274, endPoint x: 937, endPoint y: 92, distance: 182.2
click at [937, 91] on div "Provider Uber UK MAAZ M. Provider Id 507F3 Dropoff ETA 22:19 Price £9.60 Distan…" at bounding box center [911, 535] width 552 height 909
click at [1162, 359] on button "Map camera controls" at bounding box center [1161, 352] width 34 height 34
click at [1121, 271] on button "Zoom in" at bounding box center [1119, 267] width 34 height 34
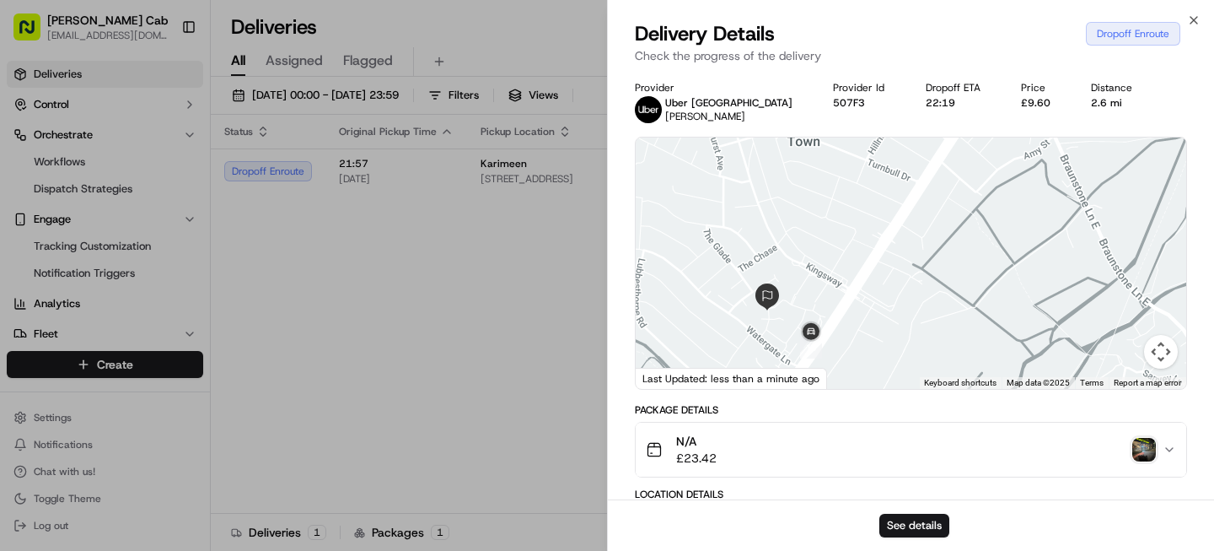
drag, startPoint x: 869, startPoint y: 250, endPoint x: 1049, endPoint y: 234, distance: 180.4
click at [1046, 234] on div at bounding box center [911, 262] width 551 height 251
click at [1163, 362] on button "Map camera controls" at bounding box center [1161, 352] width 34 height 34
click at [1125, 280] on button "Zoom in" at bounding box center [1119, 267] width 34 height 34
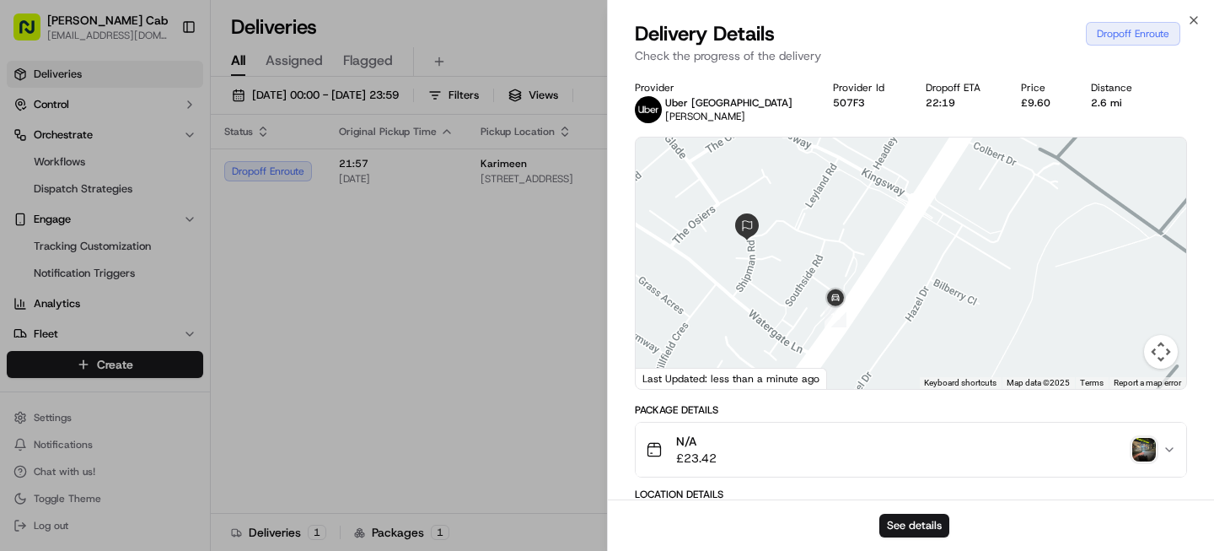
drag, startPoint x: 932, startPoint y: 297, endPoint x: 1052, endPoint y: 185, distance: 164.1
click at [1052, 185] on div at bounding box center [911, 262] width 551 height 251
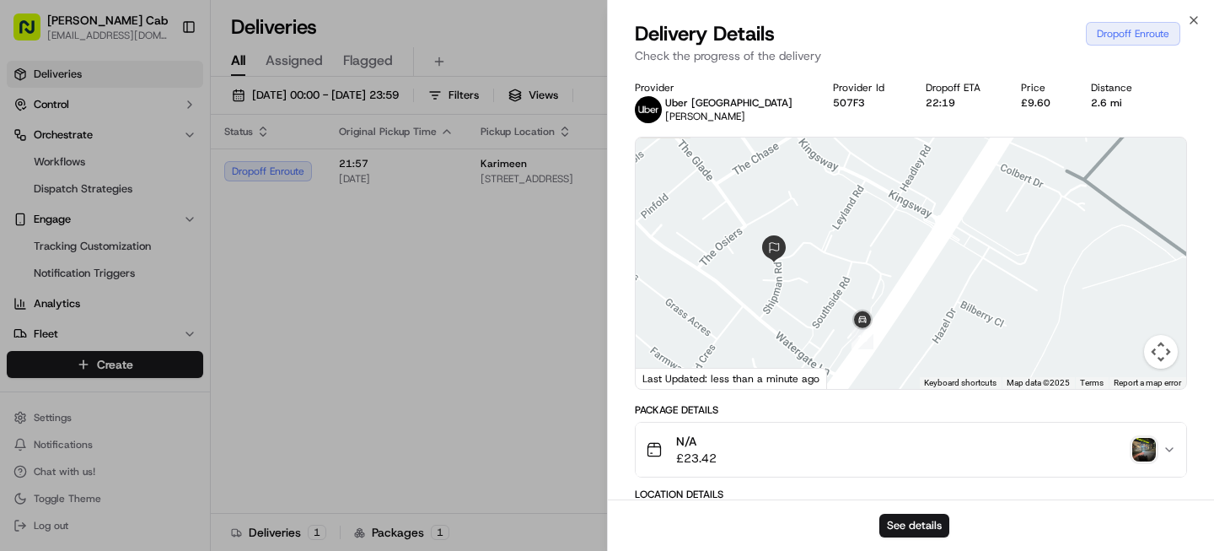
drag, startPoint x: 923, startPoint y: 228, endPoint x: 954, endPoint y: 255, distance: 40.7
click at [954, 255] on div at bounding box center [911, 262] width 551 height 251
click at [1161, 354] on button "Map camera controls" at bounding box center [1161, 352] width 34 height 34
click at [1110, 274] on button "Zoom in" at bounding box center [1119, 267] width 34 height 34
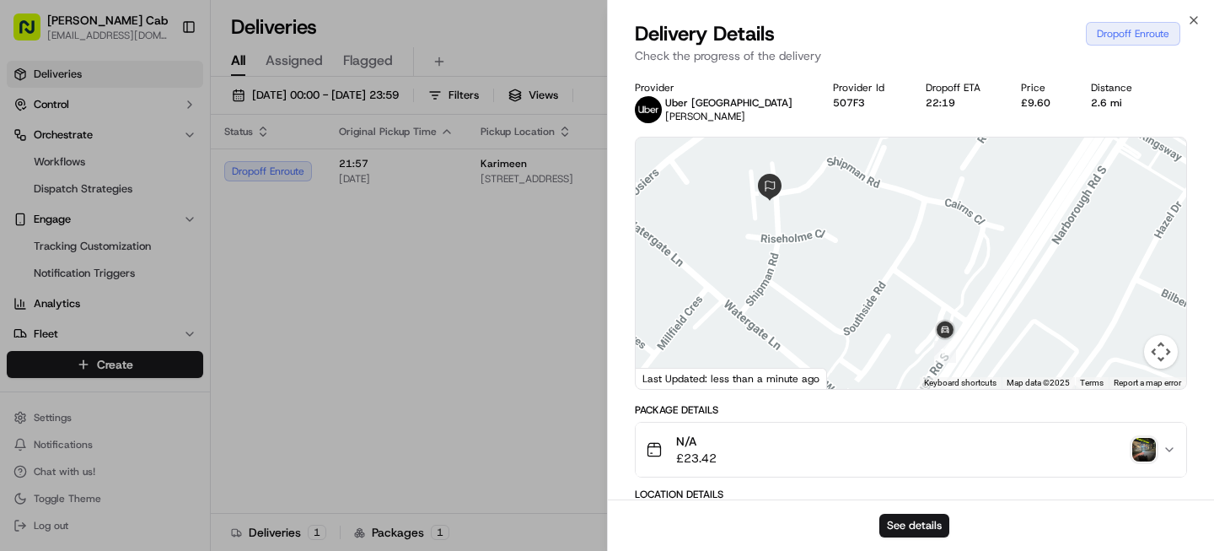
drag, startPoint x: 981, startPoint y: 297, endPoint x: 1110, endPoint y: 228, distance: 145.6
click at [1110, 228] on div at bounding box center [911, 262] width 551 height 251
click at [1165, 363] on button "Map camera controls" at bounding box center [1161, 352] width 34 height 34
click at [1120, 271] on button "Zoom in" at bounding box center [1119, 267] width 34 height 34
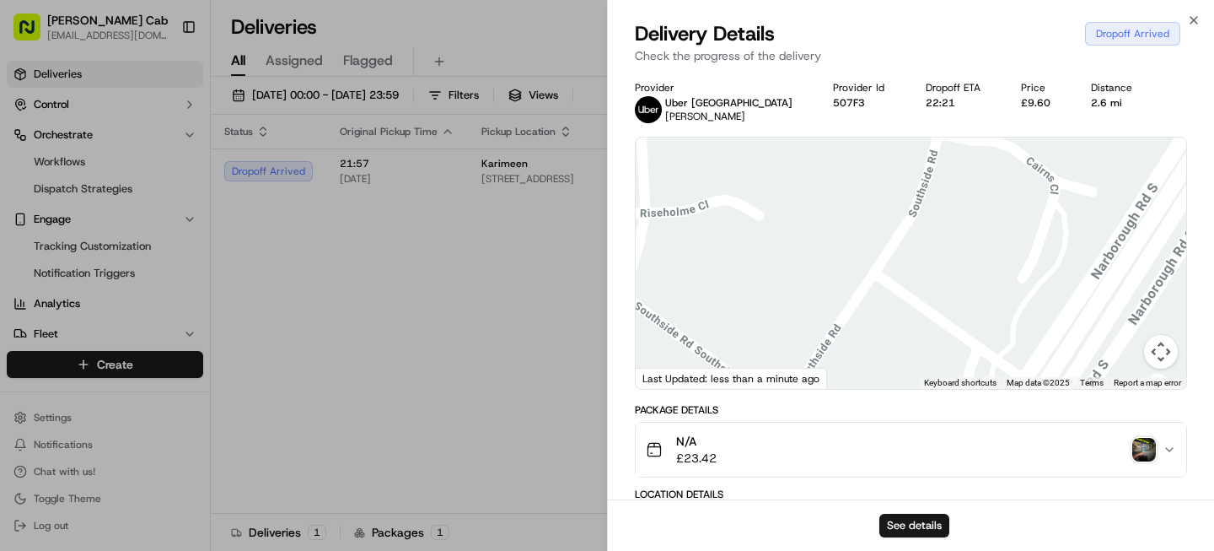
click at [1147, 349] on button "Map camera controls" at bounding box center [1161, 352] width 34 height 34
click at [1114, 352] on div at bounding box center [911, 262] width 551 height 251
click at [1153, 356] on button "Map camera controls" at bounding box center [1161, 352] width 34 height 34
click at [1112, 357] on button "Zoom out" at bounding box center [1119, 352] width 34 height 34
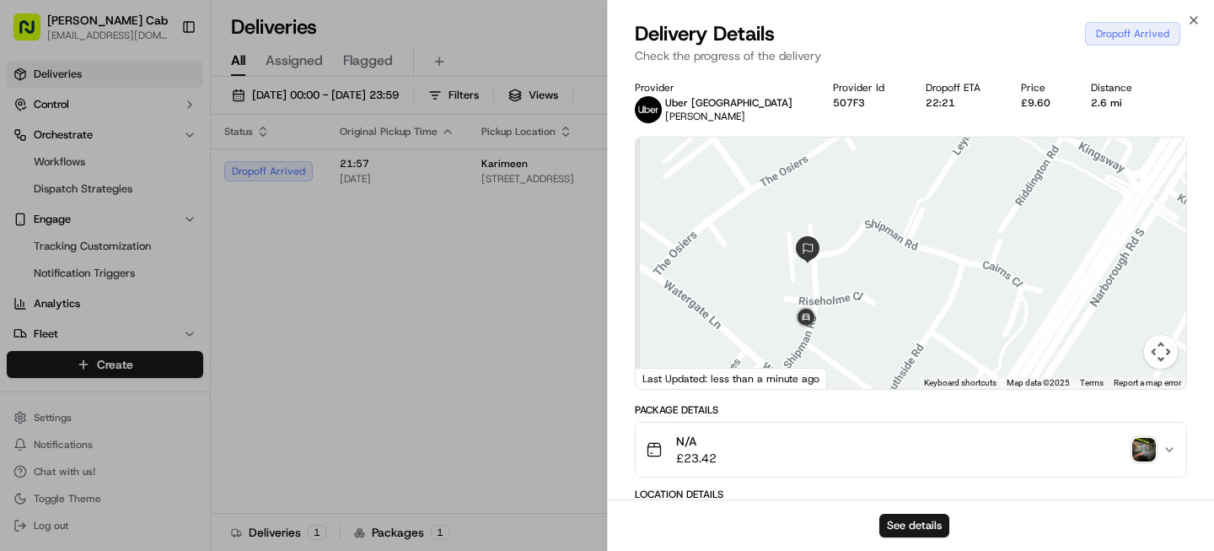
drag, startPoint x: 889, startPoint y: 294, endPoint x: 930, endPoint y: 363, distance: 79.8
click at [930, 363] on div at bounding box center [911, 262] width 551 height 251
click at [1151, 350] on button "Map camera controls" at bounding box center [1161, 352] width 34 height 34
click at [1105, 265] on button "Zoom in" at bounding box center [1119, 267] width 34 height 34
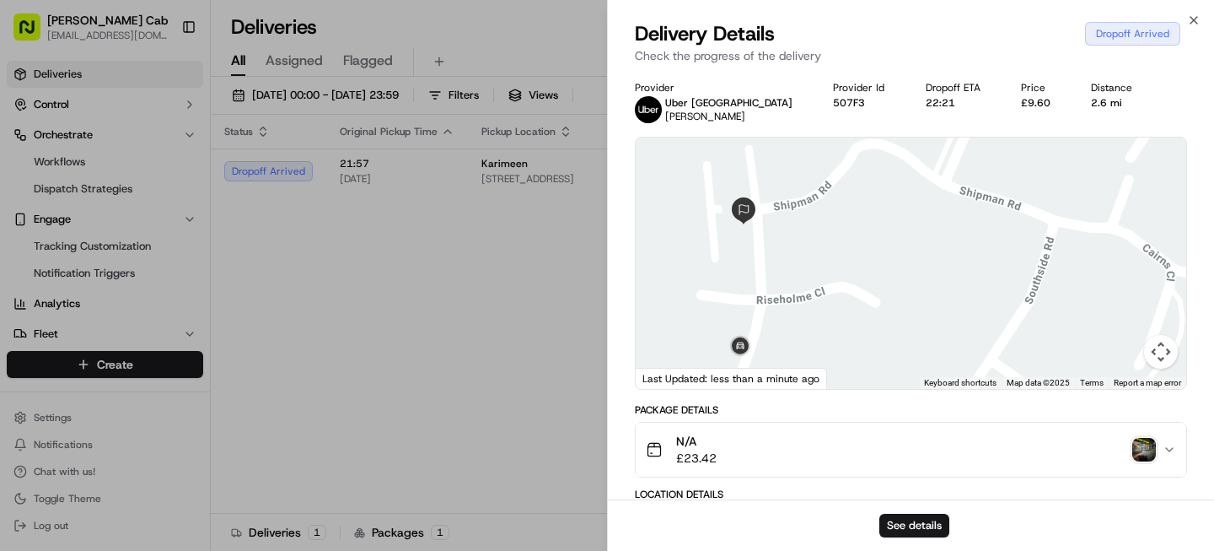
drag, startPoint x: 852, startPoint y: 316, endPoint x: 883, endPoint y: 265, distance: 60.2
click at [883, 265] on div at bounding box center [911, 262] width 551 height 251
click at [1166, 360] on button "Map camera controls" at bounding box center [1161, 352] width 34 height 34
click at [1116, 266] on button "Zoom in" at bounding box center [1119, 267] width 34 height 34
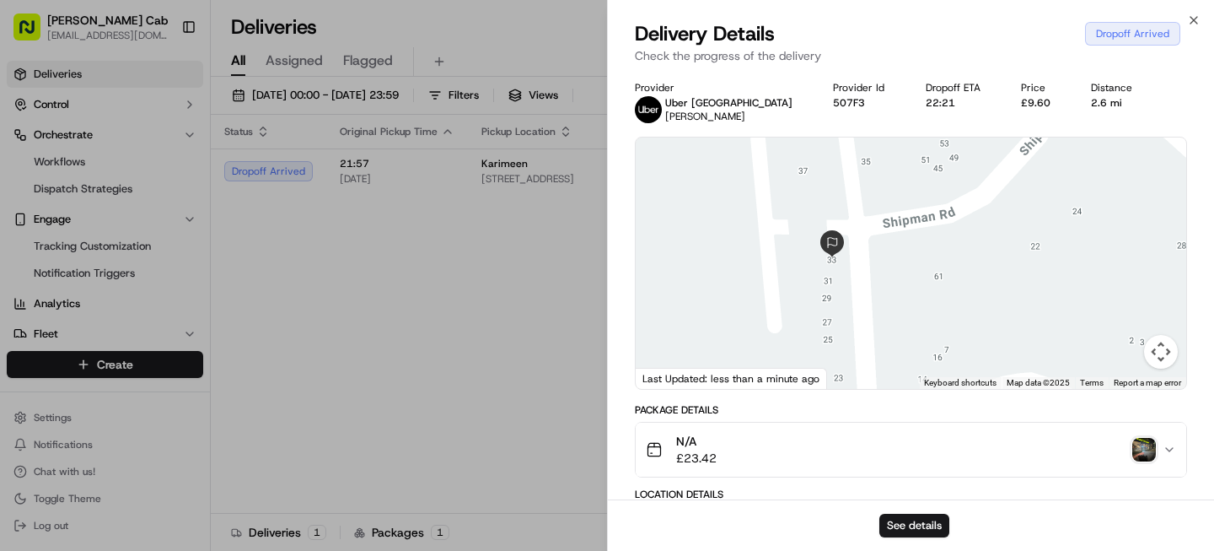
drag, startPoint x: 817, startPoint y: 242, endPoint x: 1088, endPoint y: 306, distance: 278.9
click at [1088, 307] on div at bounding box center [911, 262] width 551 height 251
click at [1162, 344] on button "Map camera controls" at bounding box center [1161, 352] width 34 height 34
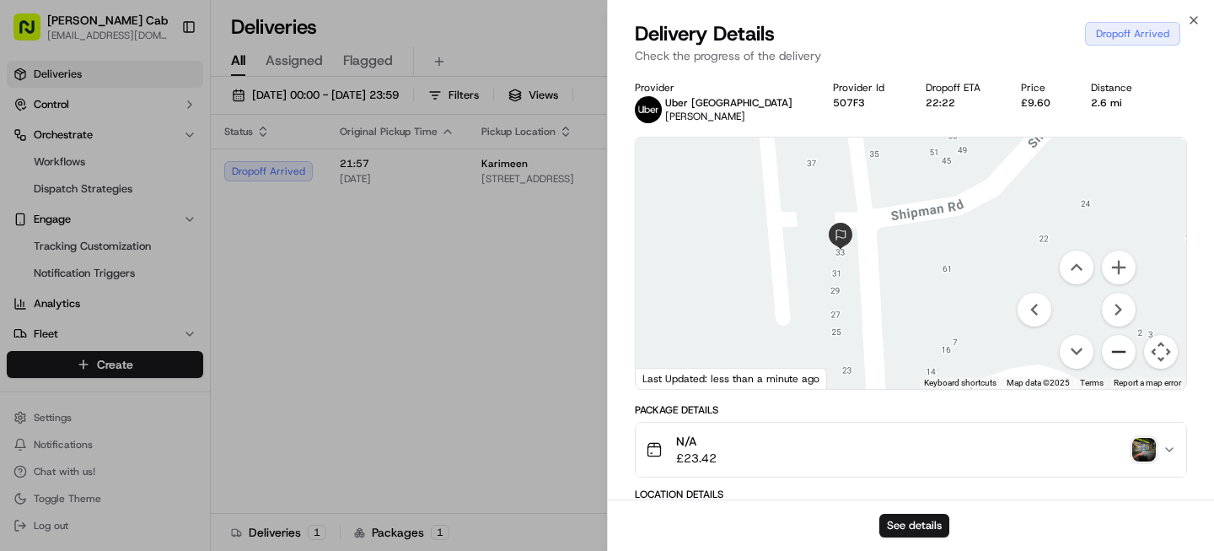
click at [1115, 348] on button "Zoom out" at bounding box center [1119, 352] width 34 height 34
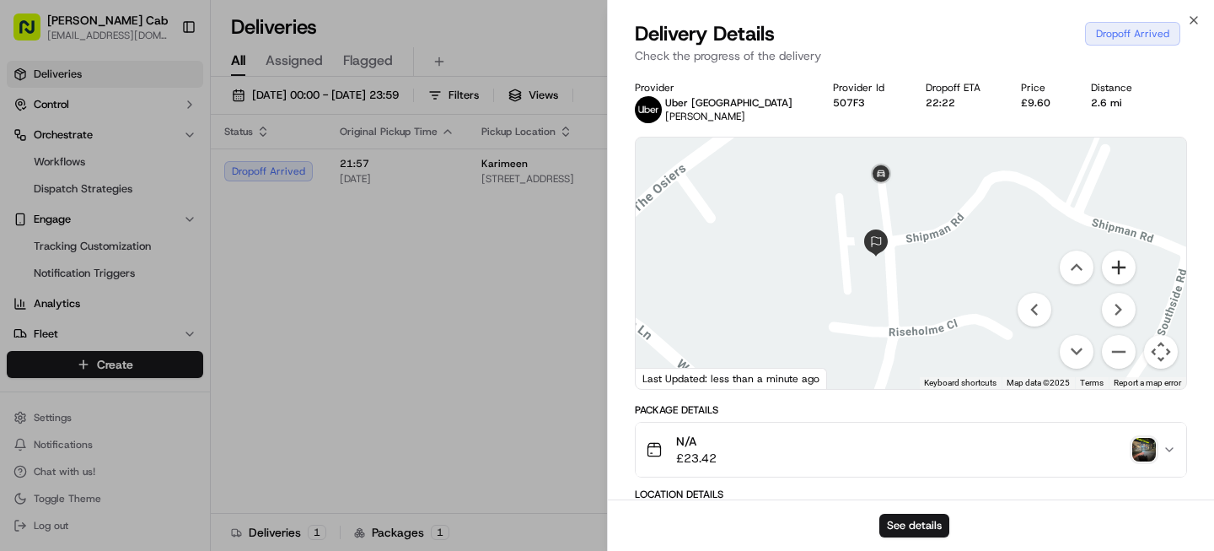
click at [1124, 262] on button "Zoom in" at bounding box center [1119, 267] width 34 height 34
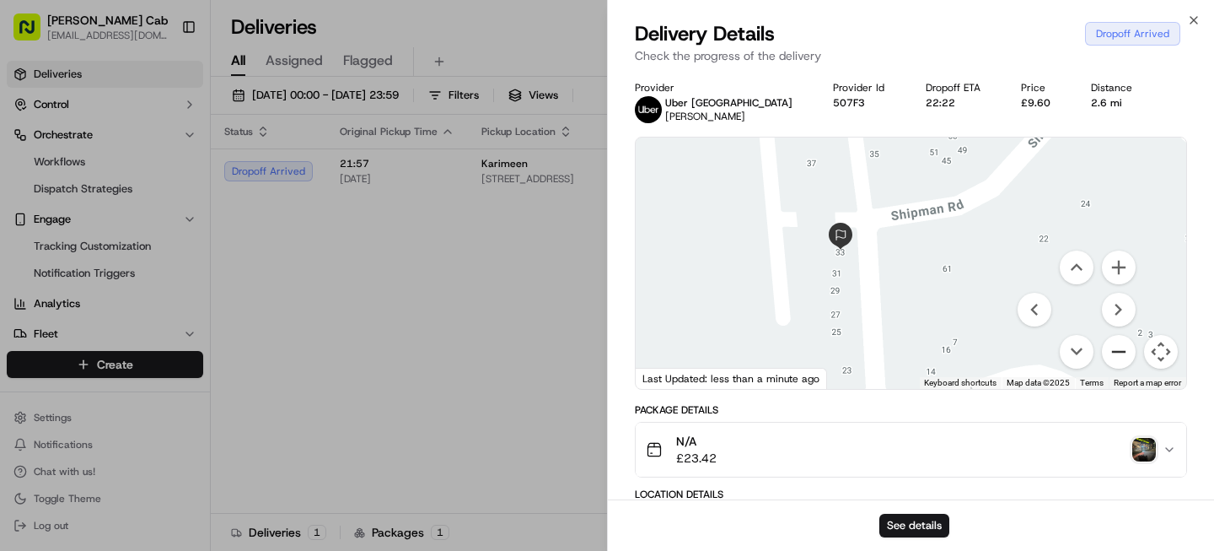
click at [1111, 356] on button "Zoom out" at bounding box center [1119, 352] width 34 height 34
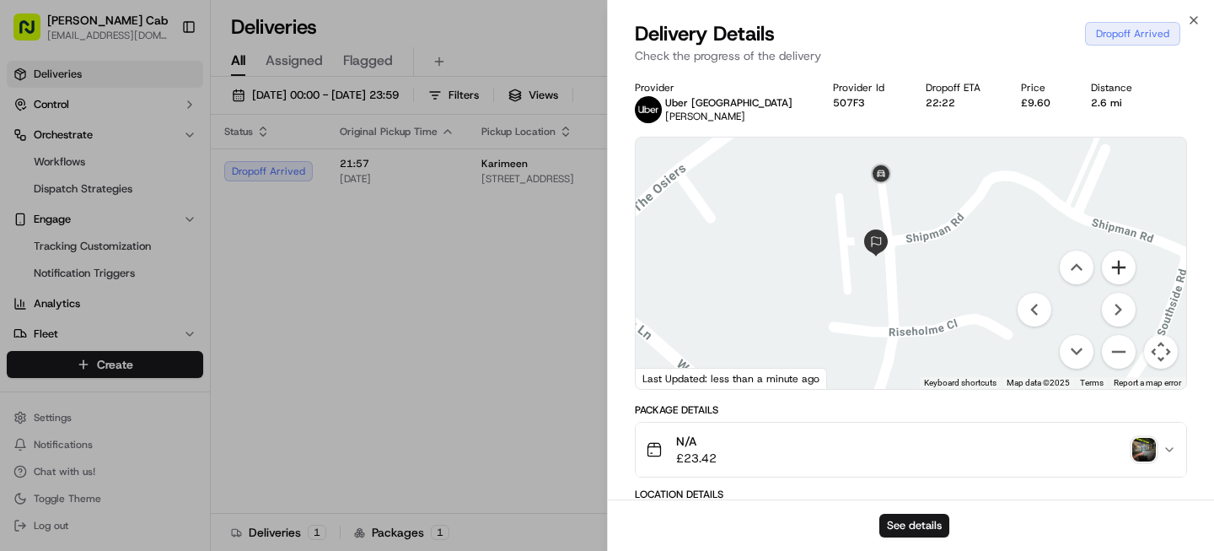
click at [1121, 270] on button "Zoom in" at bounding box center [1119, 267] width 34 height 34
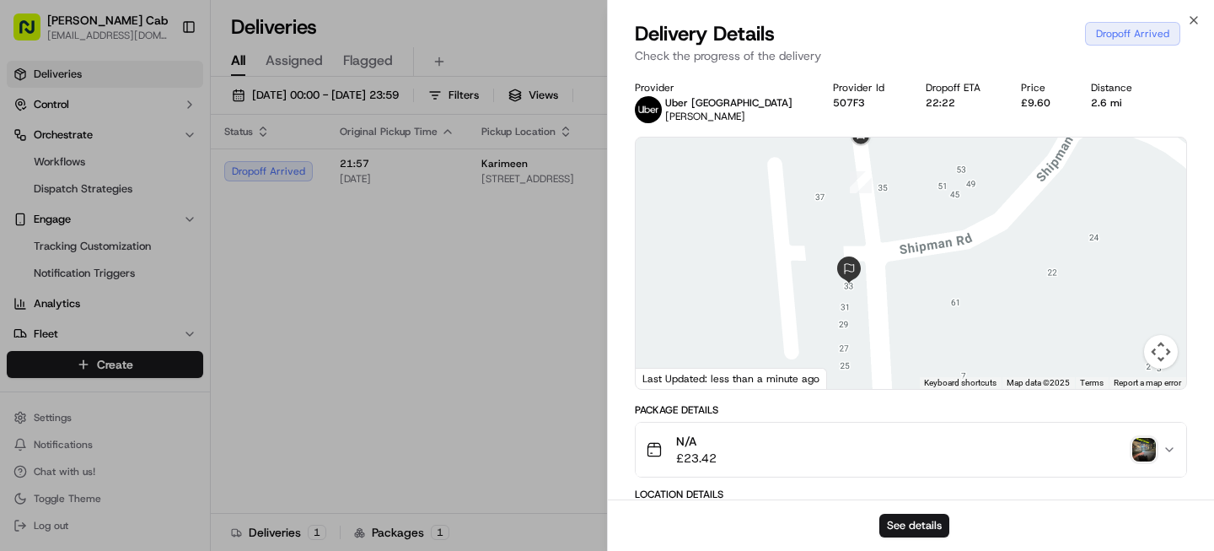
drag, startPoint x: 891, startPoint y: 258, endPoint x: 900, endPoint y: 294, distance: 37.4
click at [900, 294] on div at bounding box center [911, 262] width 551 height 251
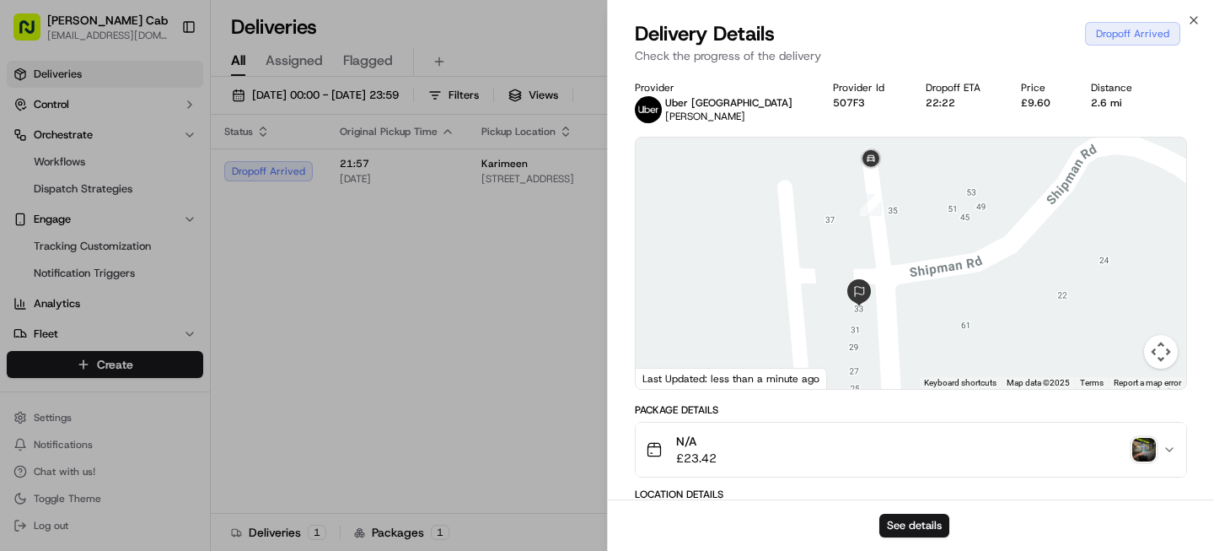
drag, startPoint x: 900, startPoint y: 294, endPoint x: 911, endPoint y: 321, distance: 28.8
click at [911, 321] on div at bounding box center [911, 262] width 551 height 251
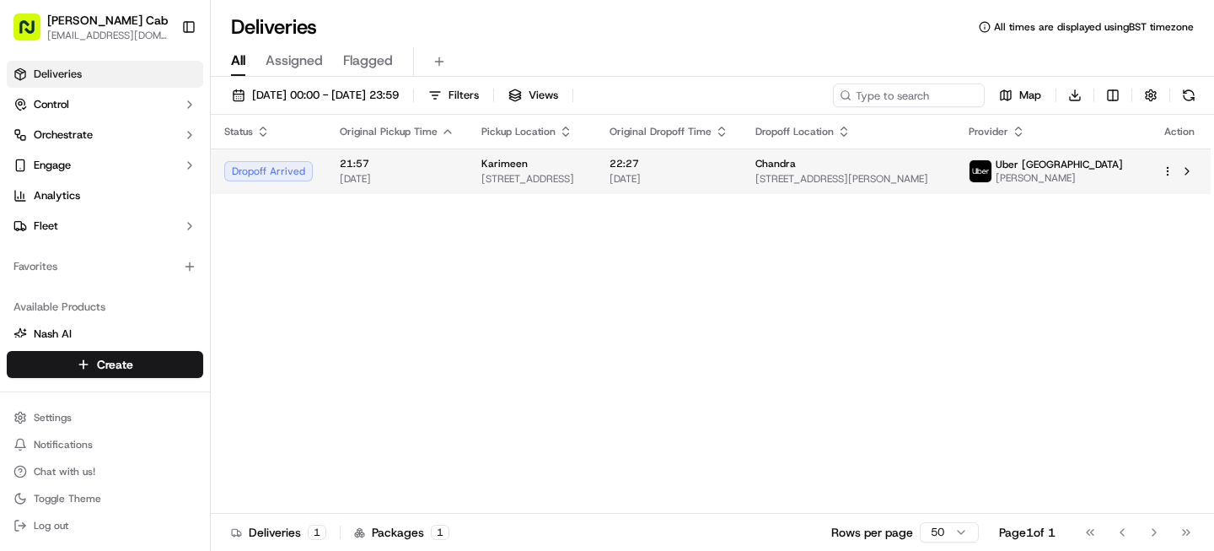
click at [491, 181] on span "[STREET_ADDRESS]" at bounding box center [531, 178] width 101 height 13
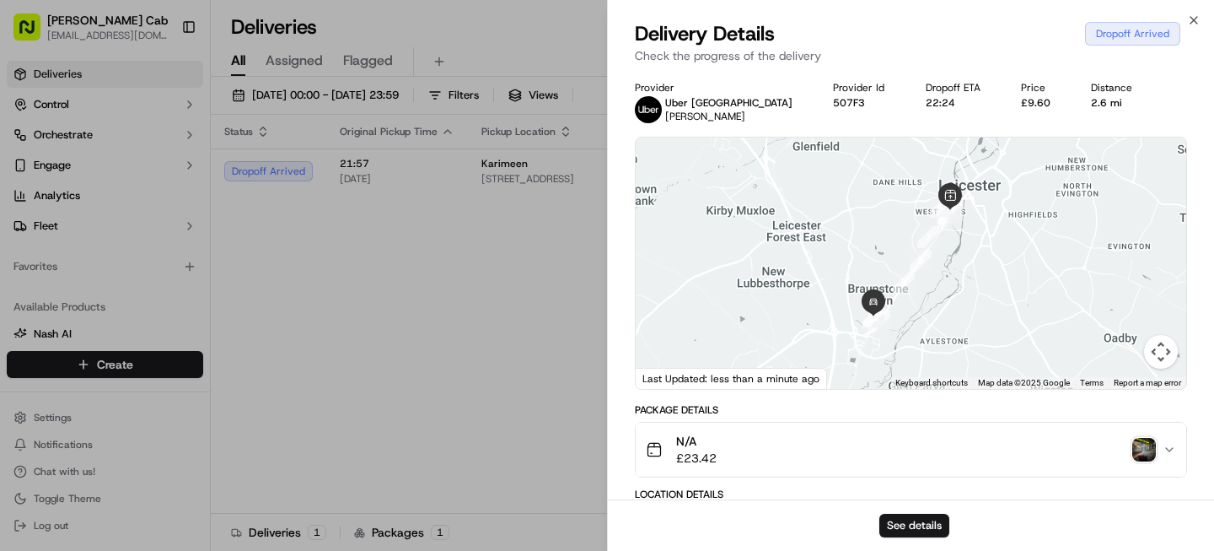
click at [1152, 357] on button "Map camera controls" at bounding box center [1161, 352] width 34 height 34
click at [1124, 269] on button "Zoom in" at bounding box center [1119, 267] width 34 height 34
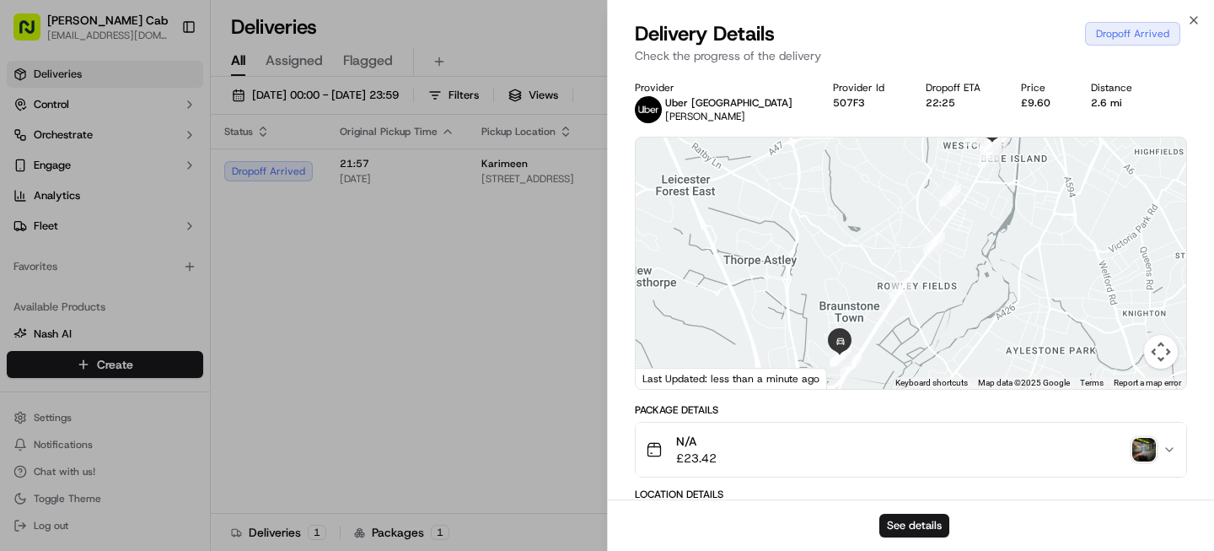
drag, startPoint x: 986, startPoint y: 304, endPoint x: 1022, endPoint y: 173, distance: 136.2
click at [1022, 173] on div at bounding box center [911, 262] width 551 height 251
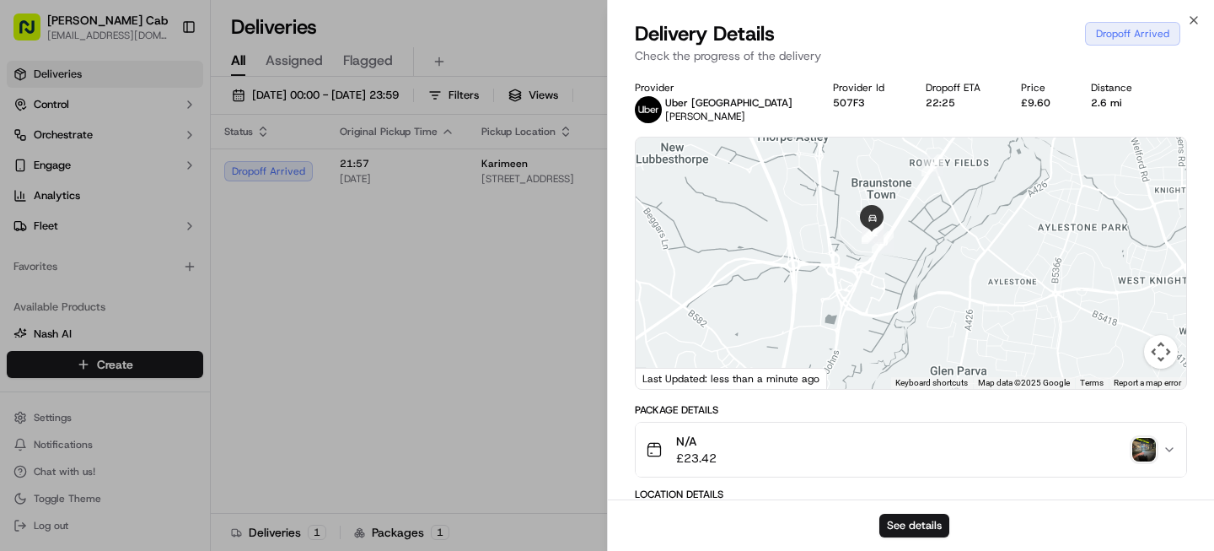
click at [1160, 353] on button "Map camera controls" at bounding box center [1161, 352] width 34 height 34
click at [1156, 355] on button "Map camera controls" at bounding box center [1161, 352] width 34 height 34
click at [1116, 261] on button "Zoom in" at bounding box center [1119, 267] width 34 height 34
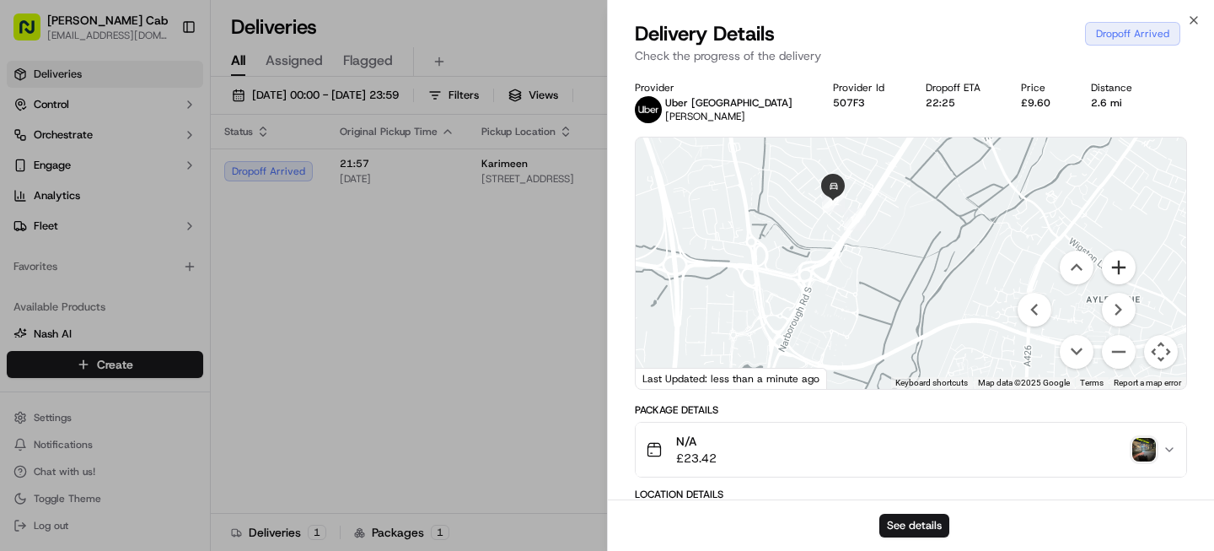
click at [1116, 261] on button "Zoom in" at bounding box center [1119, 267] width 34 height 34
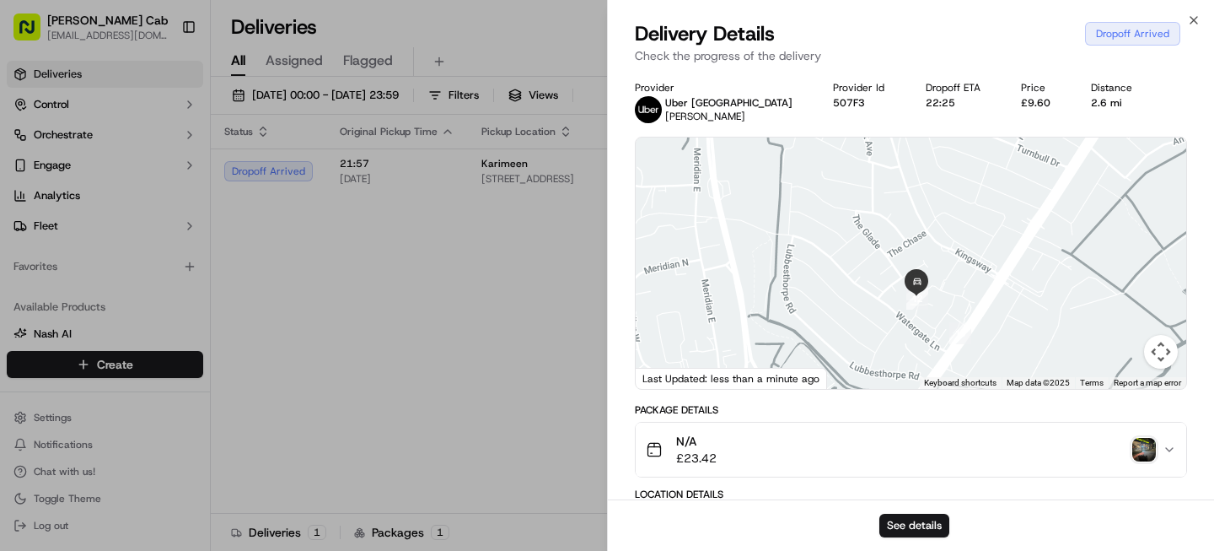
drag, startPoint x: 914, startPoint y: 258, endPoint x: 1078, endPoint y: 415, distance: 227.2
click at [1078, 415] on div "Provider Uber UK MAAZ M. Provider Id 507F3 Dropoff ETA 22:25 Price £9.60 Distan…" at bounding box center [911, 555] width 552 height 949
click at [1160, 348] on button "Map camera controls" at bounding box center [1161, 352] width 34 height 34
click at [1121, 267] on button "Zoom in" at bounding box center [1119, 267] width 34 height 34
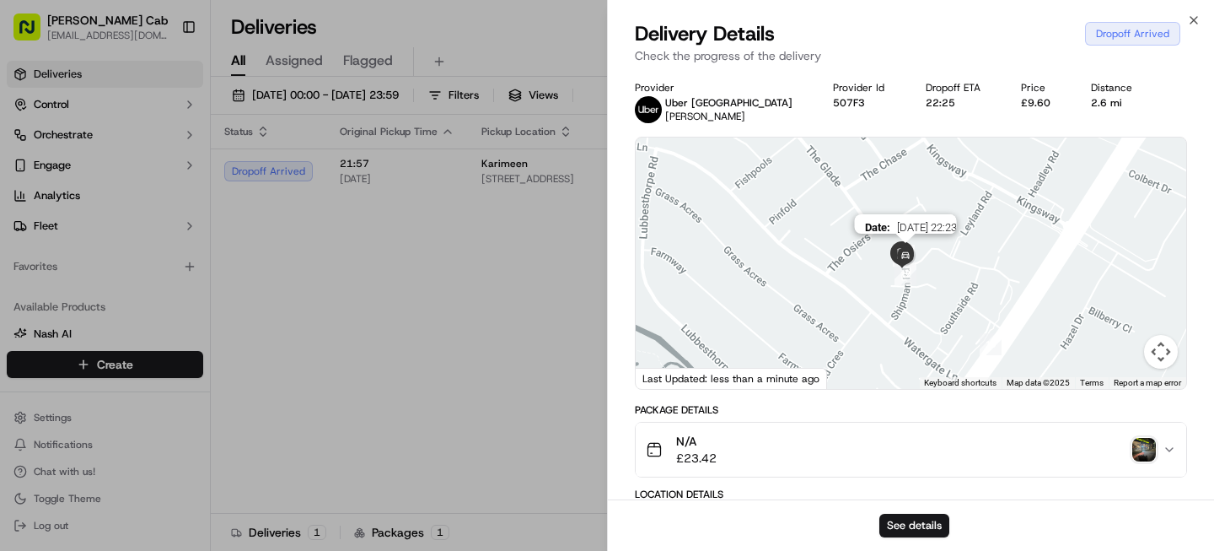
drag, startPoint x: 935, startPoint y: 331, endPoint x: 909, endPoint y: 261, distance: 73.9
click at [909, 261] on img at bounding box center [905, 256] width 27 height 27
click at [1160, 353] on button "Map camera controls" at bounding box center [1161, 352] width 34 height 34
click at [1115, 262] on button "Zoom in" at bounding box center [1119, 267] width 34 height 34
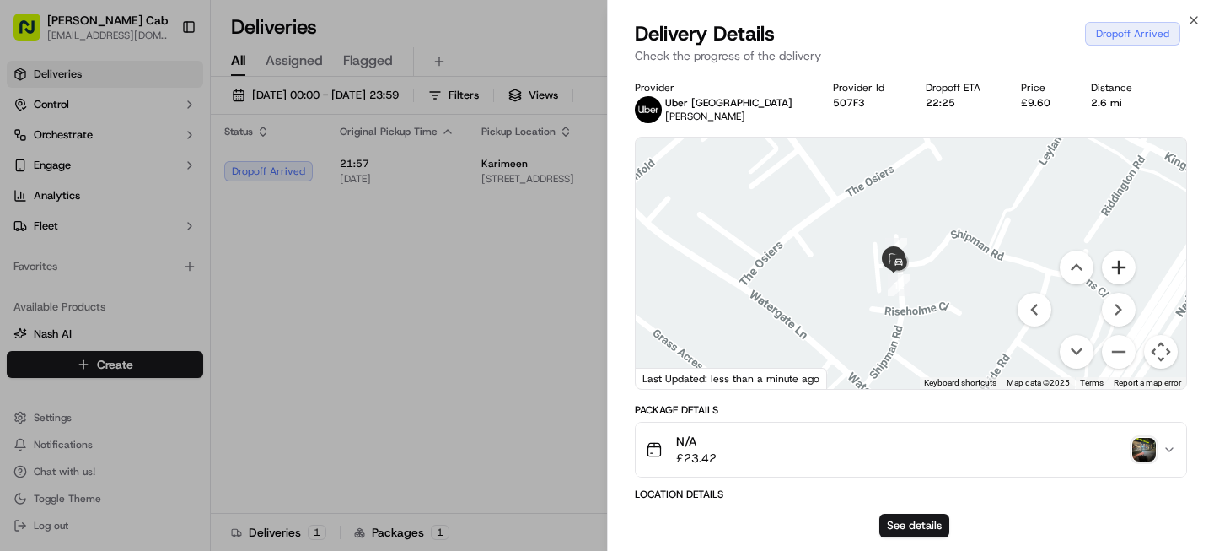
click at [1115, 262] on button "Zoom in" at bounding box center [1119, 267] width 34 height 34
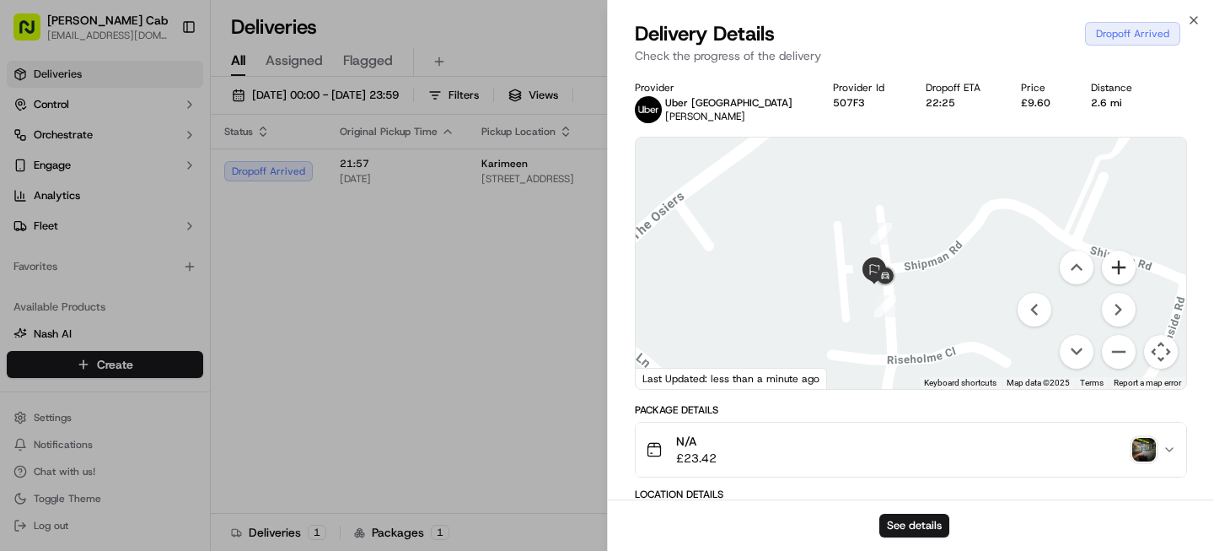
click at [1115, 262] on button "Zoom in" at bounding box center [1119, 267] width 34 height 34
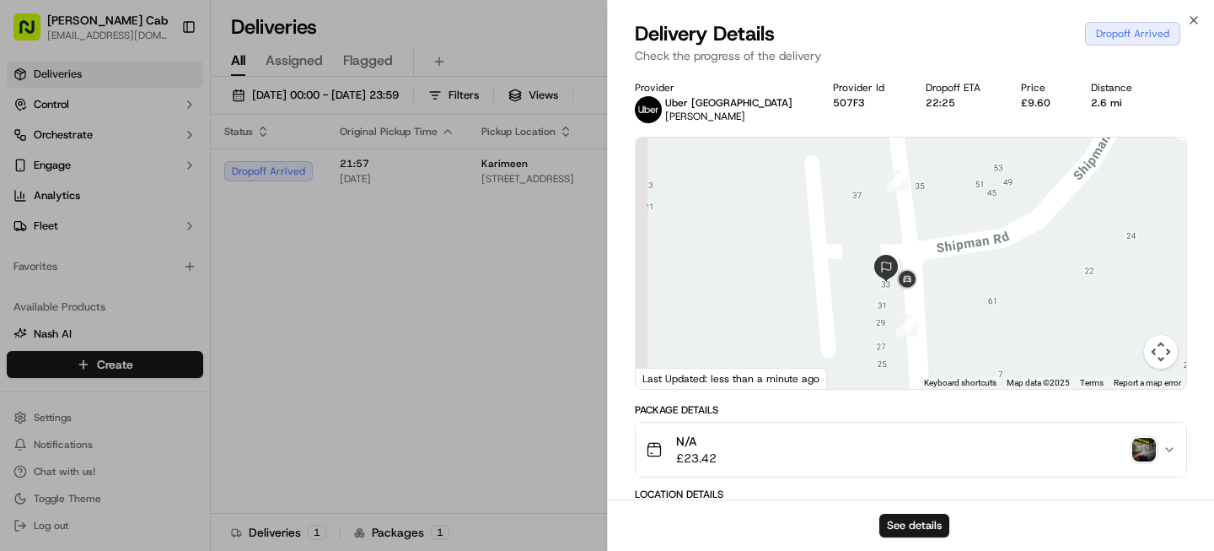
drag, startPoint x: 917, startPoint y: 314, endPoint x: 986, endPoint y: 287, distance: 74.2
click at [986, 287] on div at bounding box center [911, 262] width 551 height 251
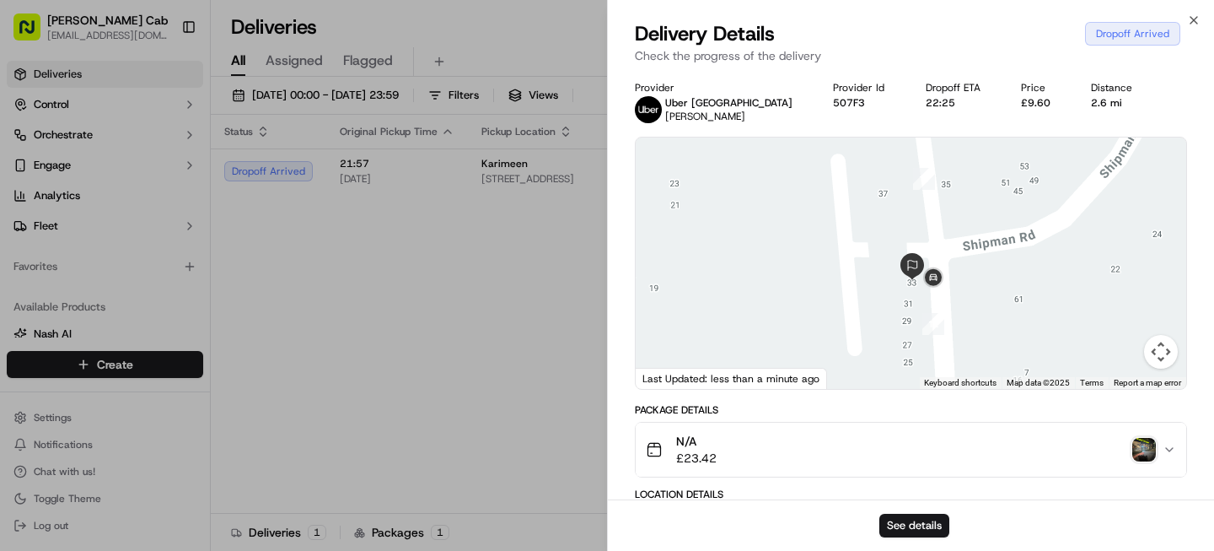
click at [1168, 363] on button "Map camera controls" at bounding box center [1161, 352] width 34 height 34
click at [1116, 268] on button "Zoom in" at bounding box center [1119, 267] width 34 height 34
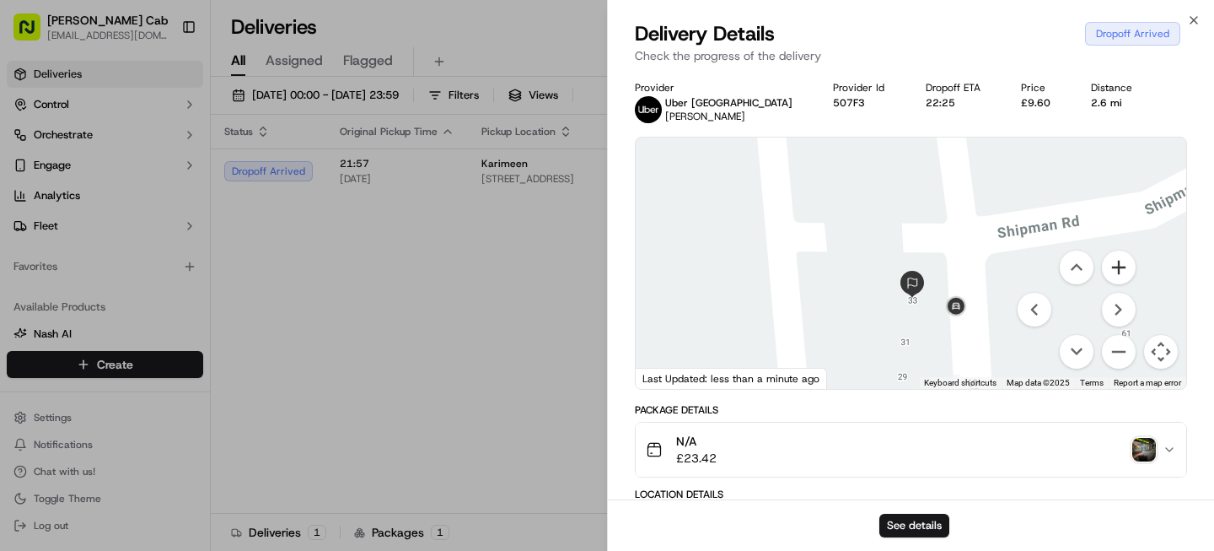
click at [1116, 268] on button "Zoom in" at bounding box center [1119, 267] width 34 height 34
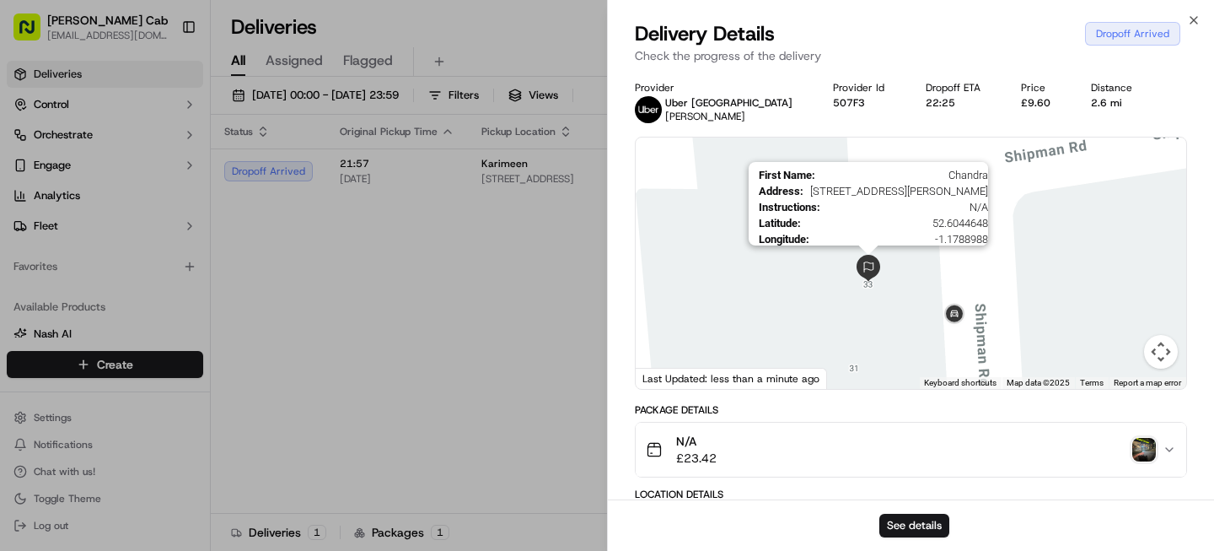
drag, startPoint x: 925, startPoint y: 328, endPoint x: 868, endPoint y: 267, distance: 83.5
click at [868, 267] on img at bounding box center [868, 268] width 27 height 27
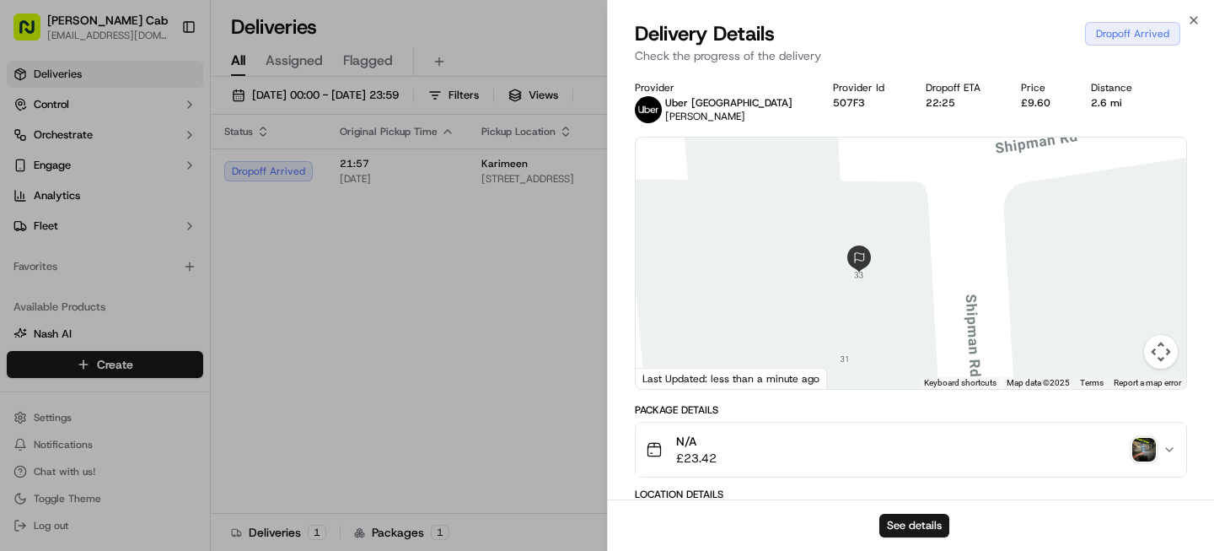
click at [1159, 352] on button "Map camera controls" at bounding box center [1161, 352] width 34 height 34
click at [1125, 351] on button "Zoom out" at bounding box center [1119, 352] width 34 height 34
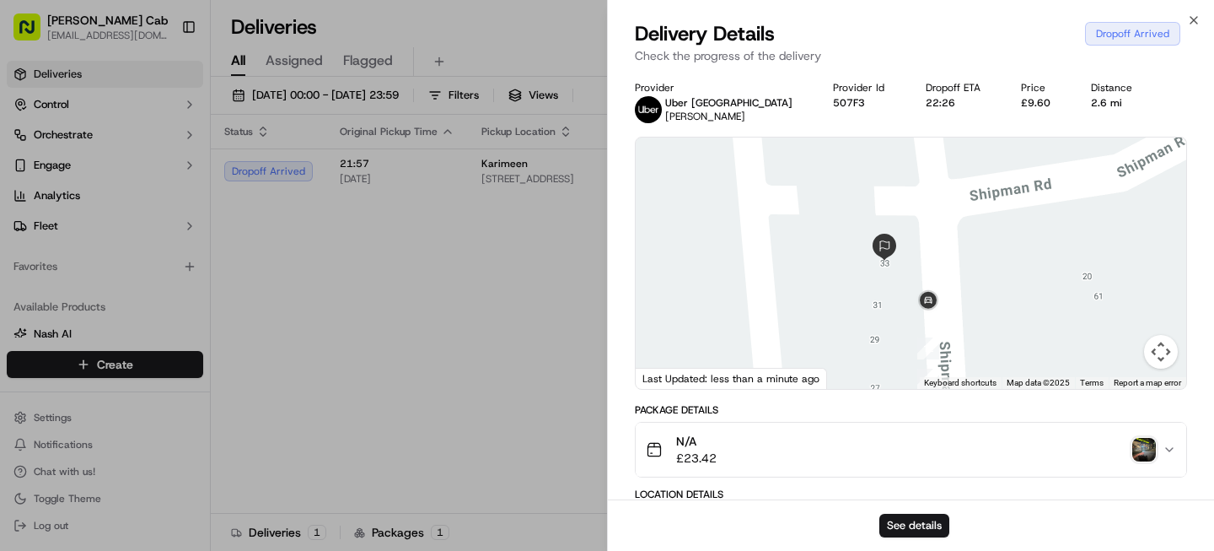
click at [1007, 338] on div at bounding box center [911, 262] width 551 height 251
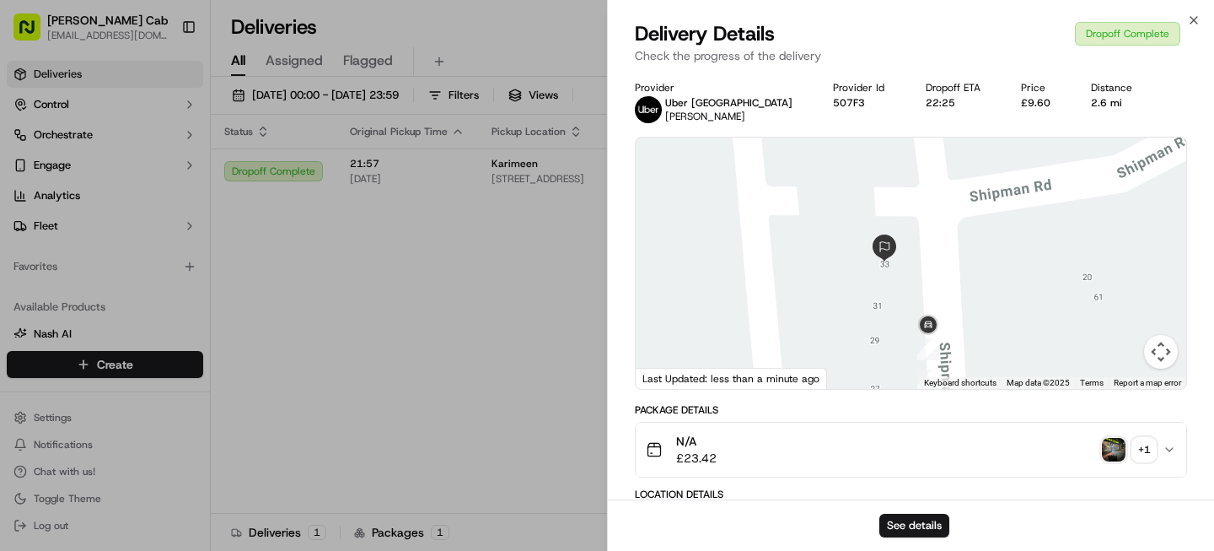
click at [1148, 453] on div "+ 1" at bounding box center [1144, 450] width 24 height 24
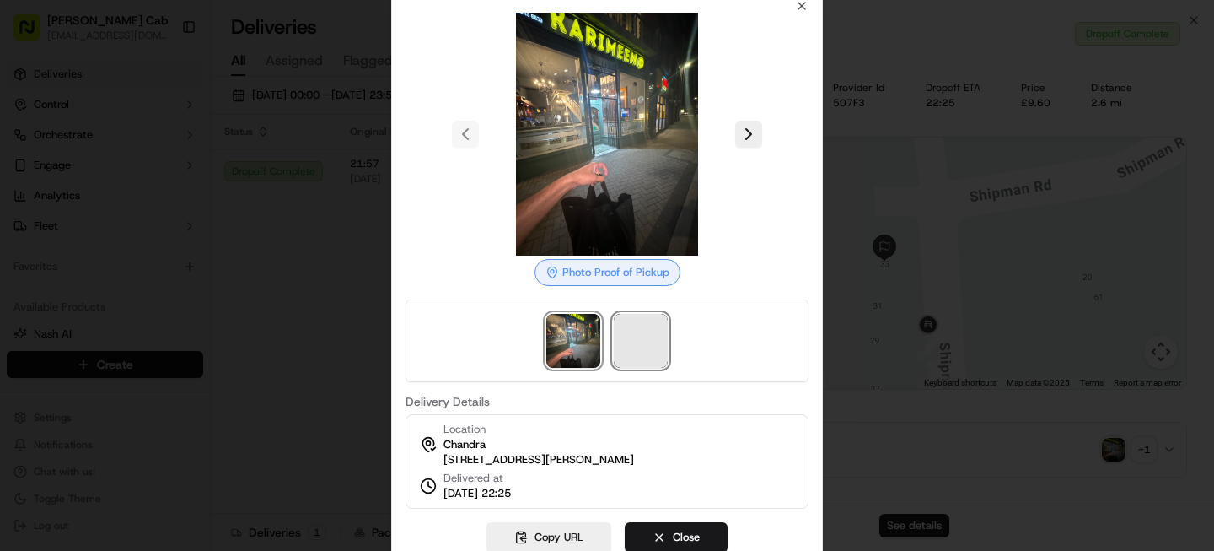
click at [652, 338] on span at bounding box center [641, 341] width 54 height 54
